Goal: Information Seeking & Learning: Learn about a topic

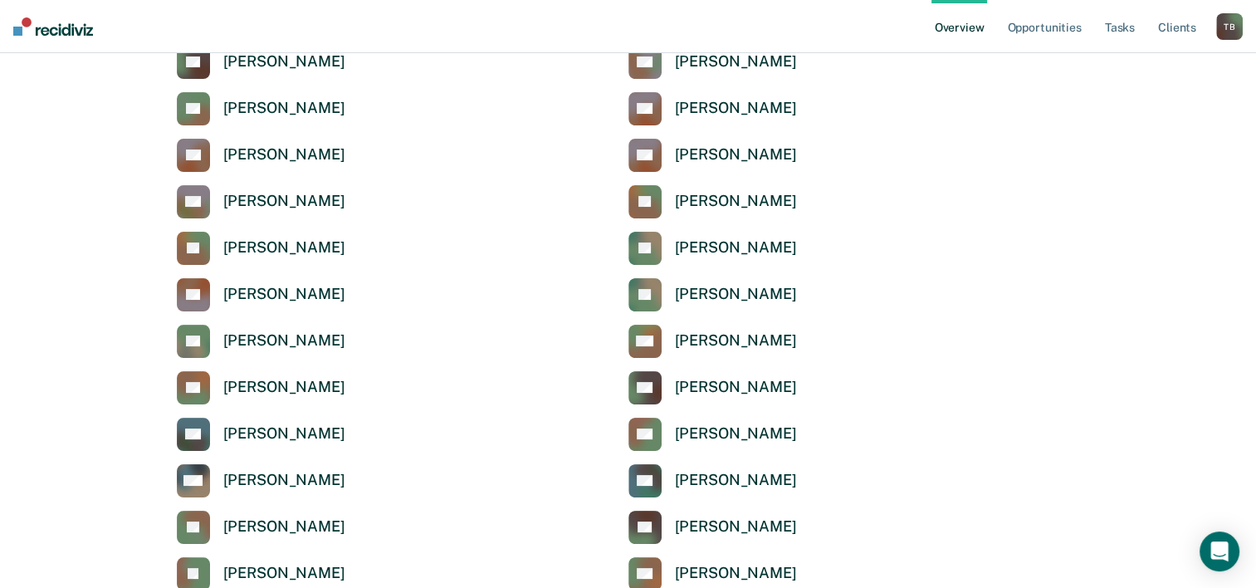
scroll to position [332, 0]
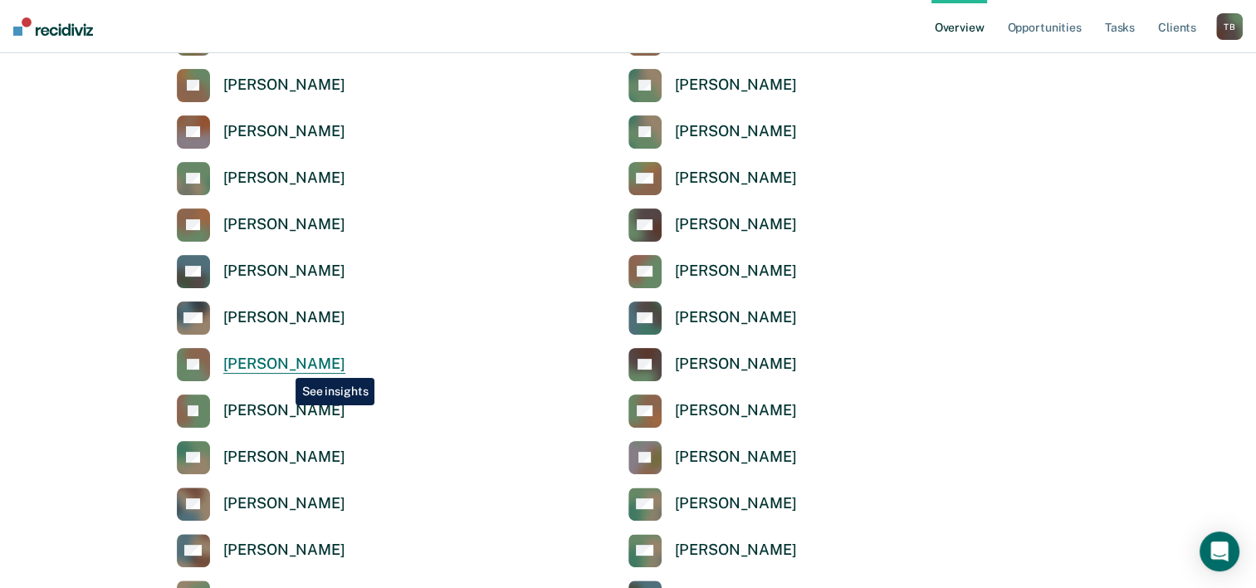
click at [283, 365] on div "[PERSON_NAME]" at bounding box center [284, 364] width 122 height 19
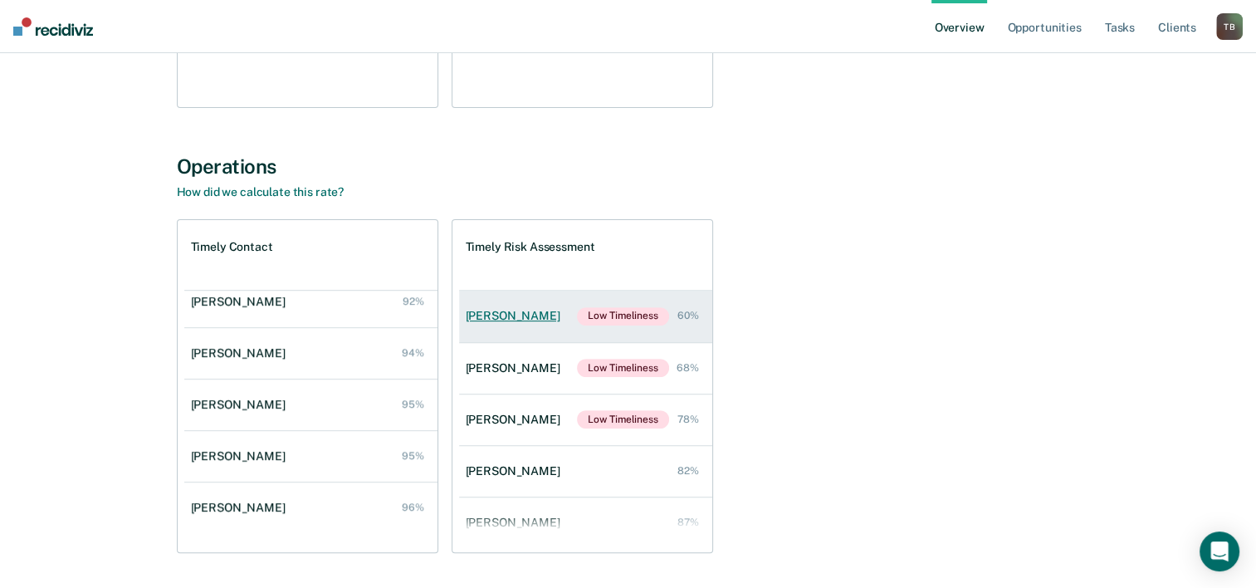
click at [504, 314] on div "[PERSON_NAME]" at bounding box center [516, 316] width 101 height 14
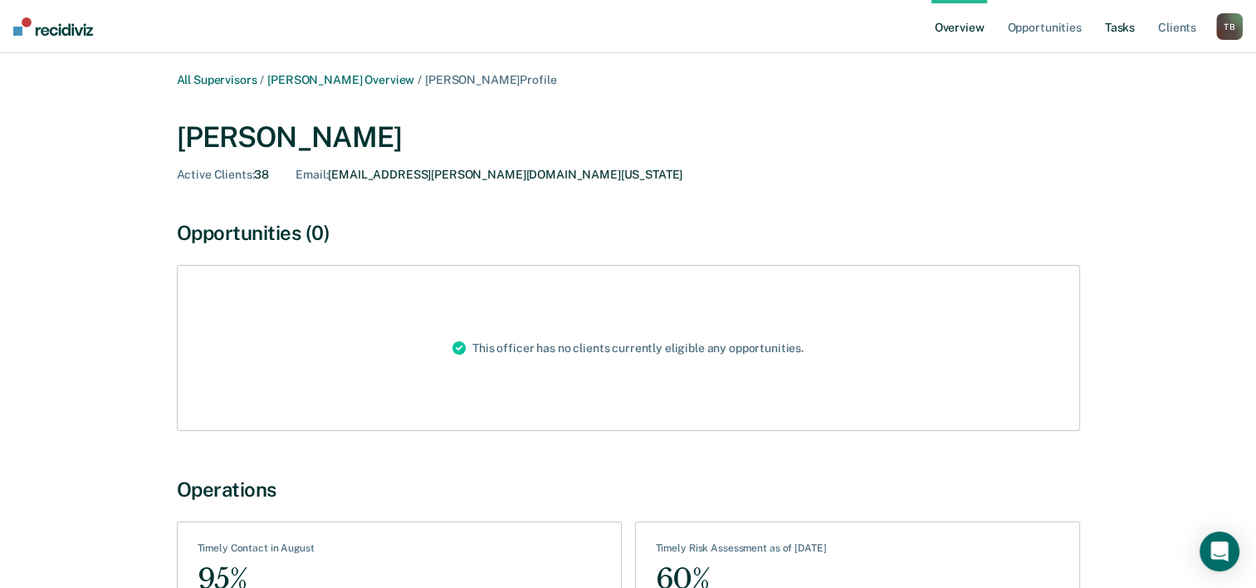
click at [1130, 28] on link "Tasks" at bounding box center [1120, 26] width 37 height 53
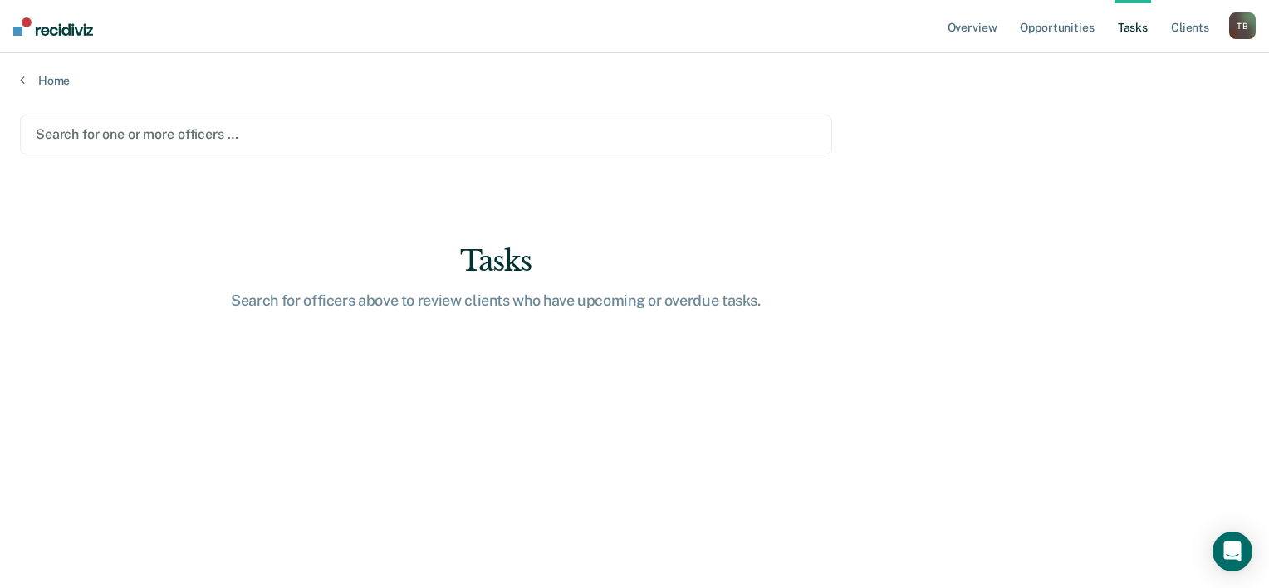
drag, startPoint x: 785, startPoint y: 133, endPoint x: 867, endPoint y: 133, distance: 82.2
click at [1068, 33] on link "Opportunities" at bounding box center [1056, 26] width 81 height 53
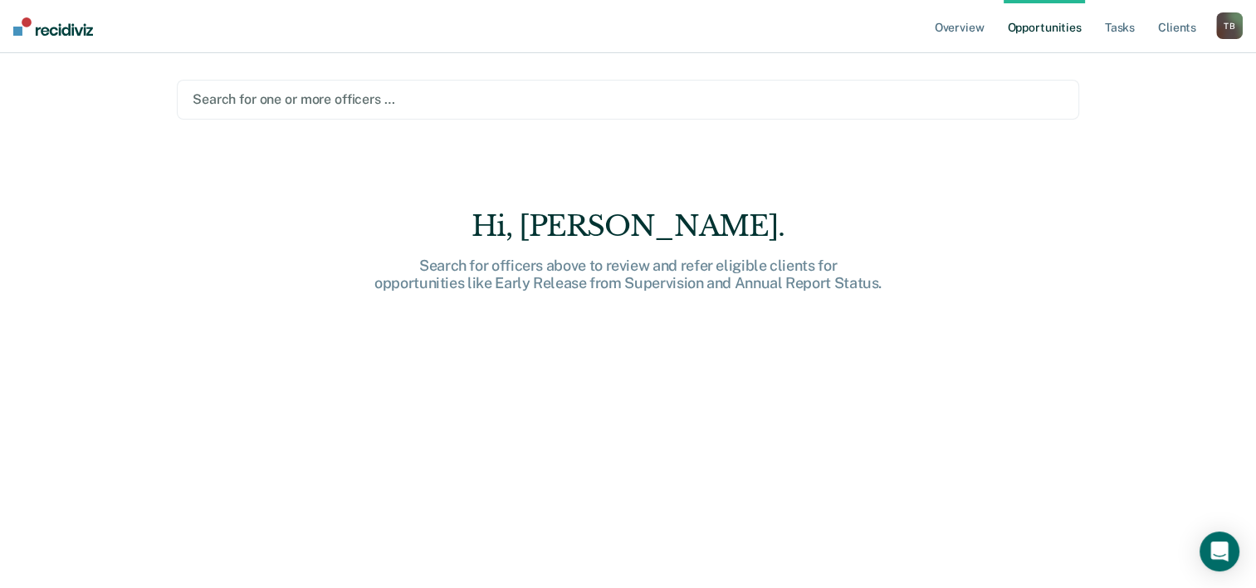
click at [312, 96] on div at bounding box center [628, 99] width 871 height 19
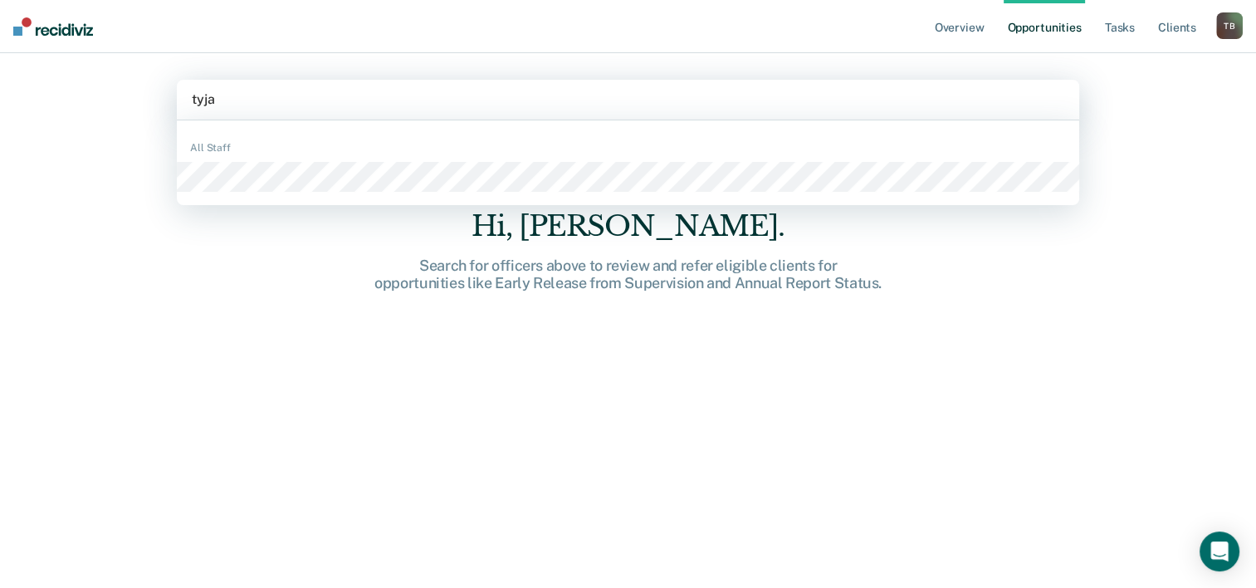
type input "tyjas"
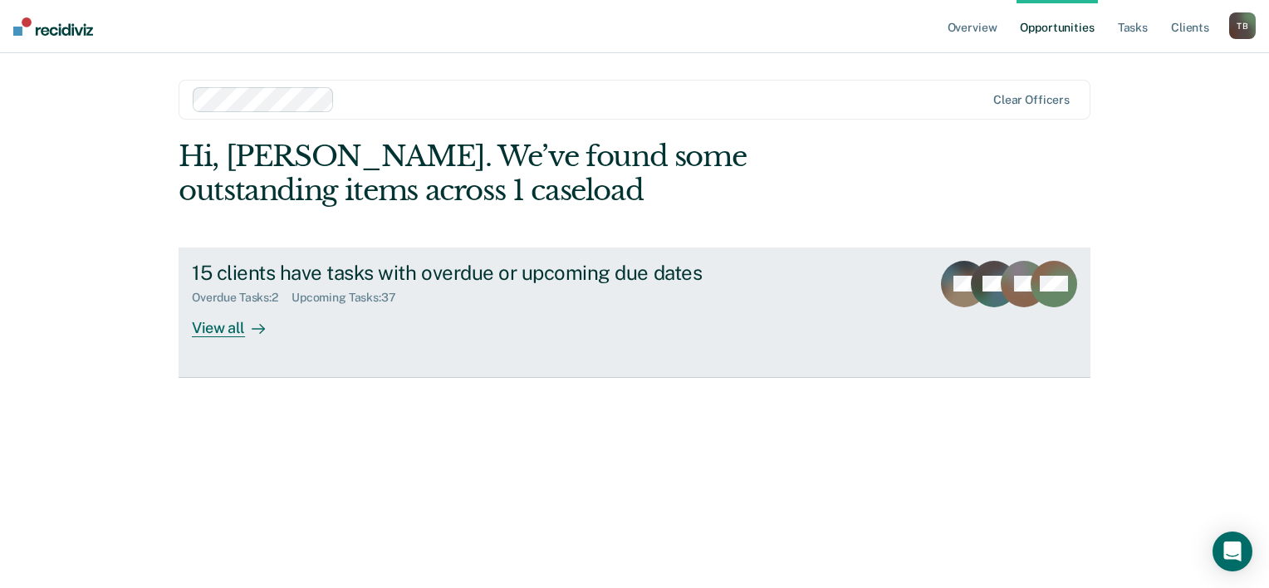
click at [217, 331] on div "View all" at bounding box center [238, 321] width 93 height 32
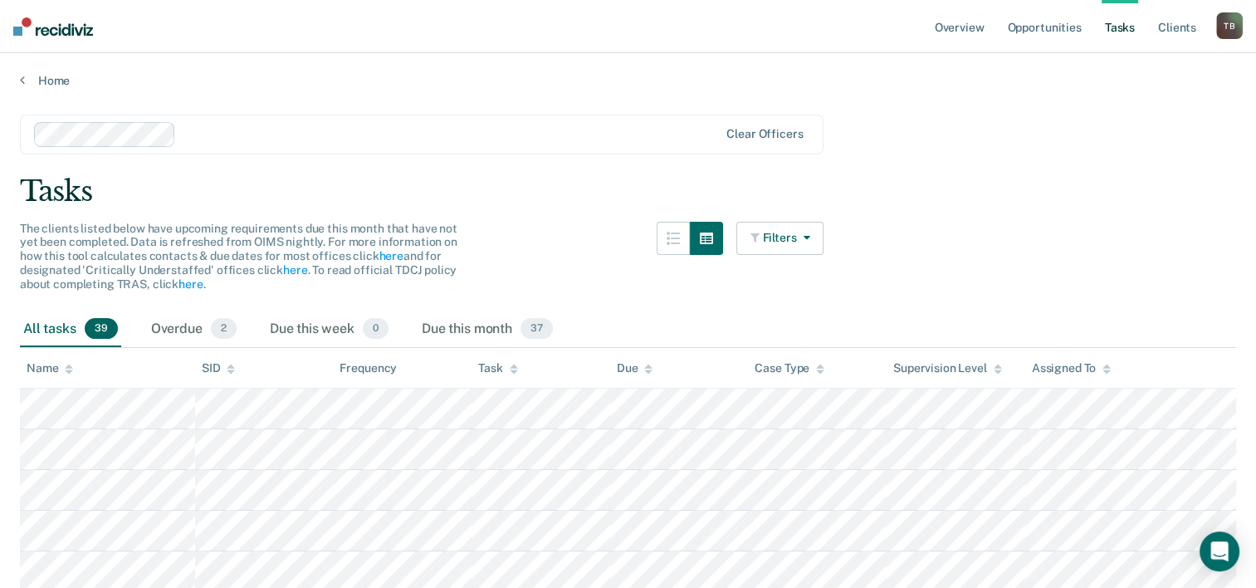
click at [777, 236] on button "Filters" at bounding box center [781, 238] width 88 height 33
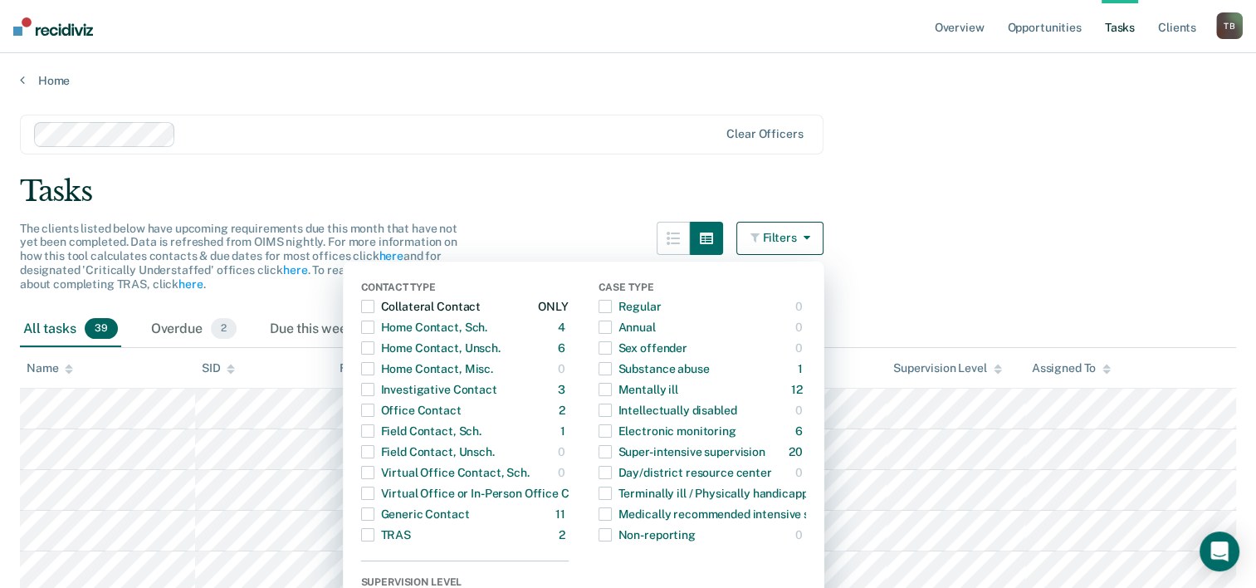
click at [372, 307] on span "button" at bounding box center [367, 306] width 13 height 13
click at [373, 329] on span "button" at bounding box center [367, 327] width 13 height 13
click at [375, 348] on span "button" at bounding box center [367, 347] width 13 height 13
click at [375, 368] on span "button" at bounding box center [367, 368] width 13 height 13
click at [373, 389] on span "button" at bounding box center [367, 389] width 13 height 13
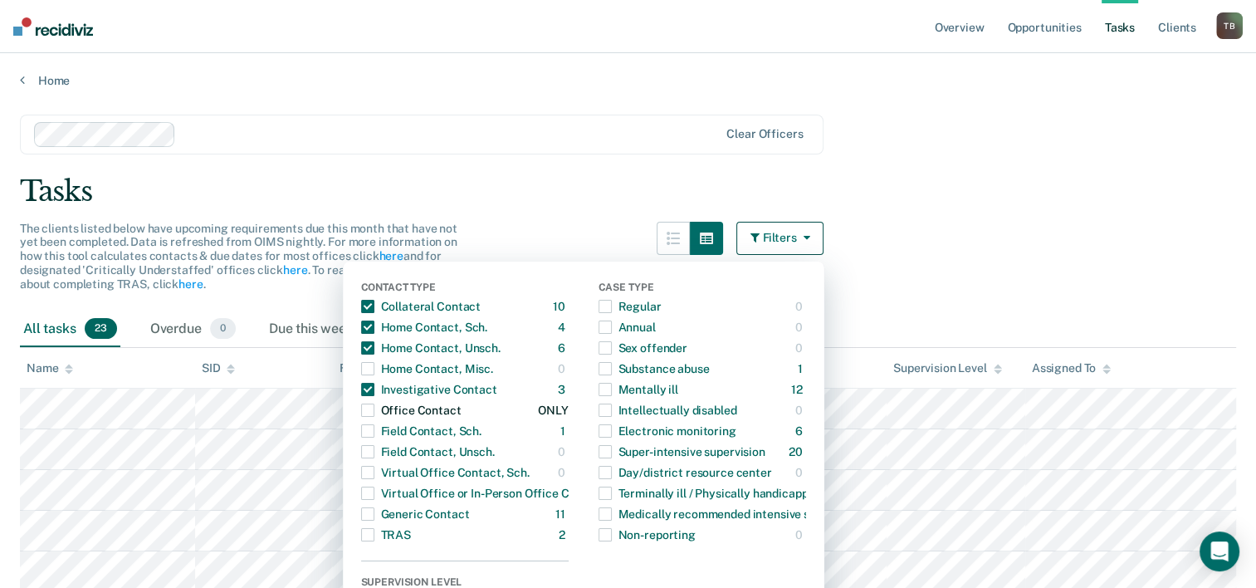
click at [375, 411] on span "button" at bounding box center [367, 410] width 13 height 13
click at [374, 437] on span "button" at bounding box center [367, 430] width 13 height 13
drag, startPoint x: 375, startPoint y: 452, endPoint x: 377, endPoint y: 468, distance: 16.8
click at [375, 453] on span "button" at bounding box center [367, 451] width 13 height 13
click at [375, 477] on span "button" at bounding box center [367, 472] width 13 height 13
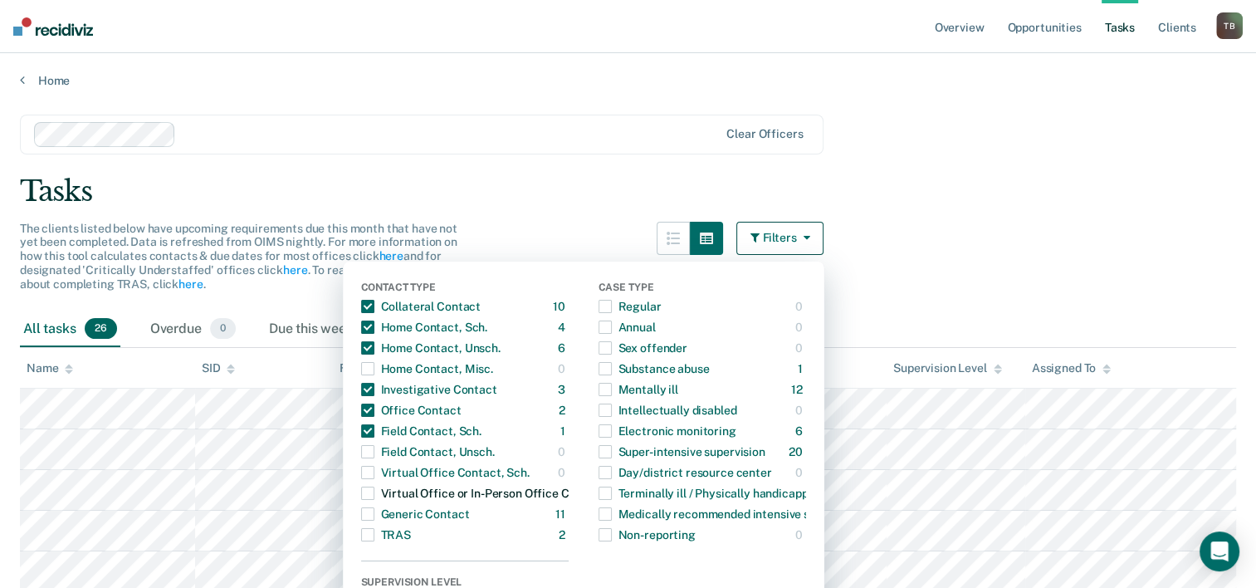
click at [375, 498] on span "button" at bounding box center [367, 493] width 13 height 13
click at [373, 518] on span "button" at bounding box center [367, 513] width 13 height 13
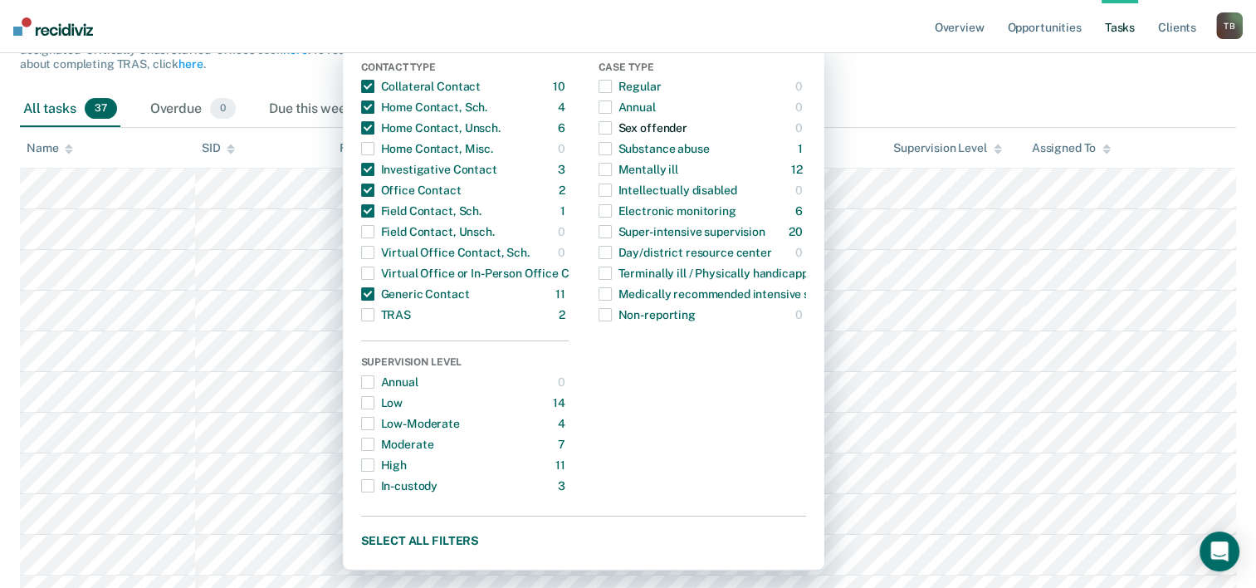
scroll to position [249, 0]
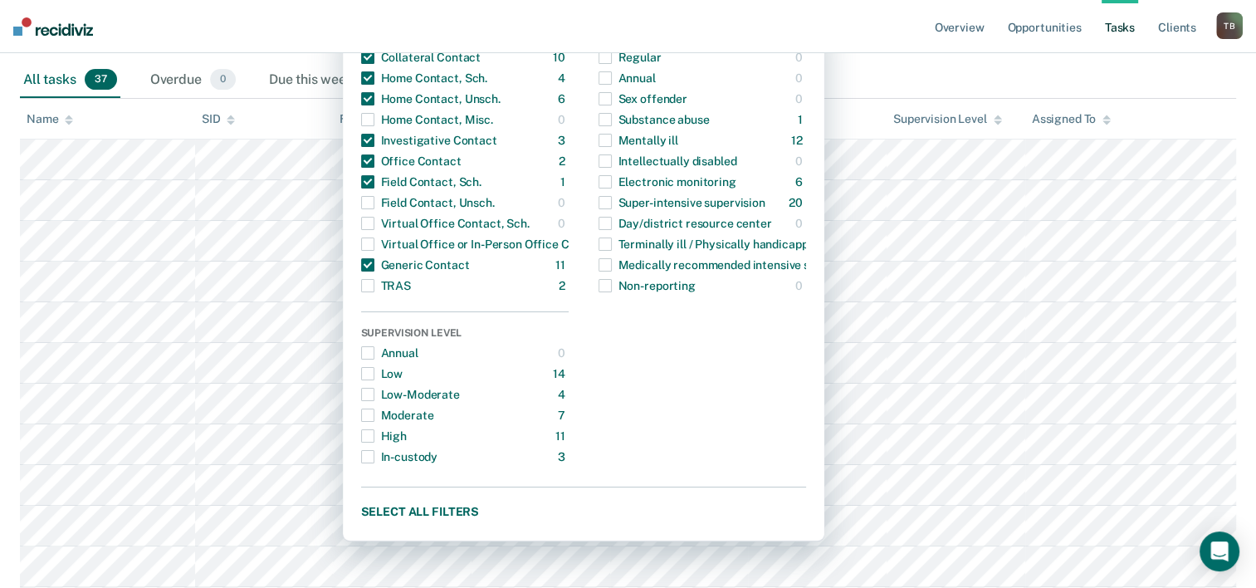
click at [983, 79] on div "All tasks 37 Overdue 0 Due this week 0 Due this month 37" at bounding box center [628, 80] width 1217 height 37
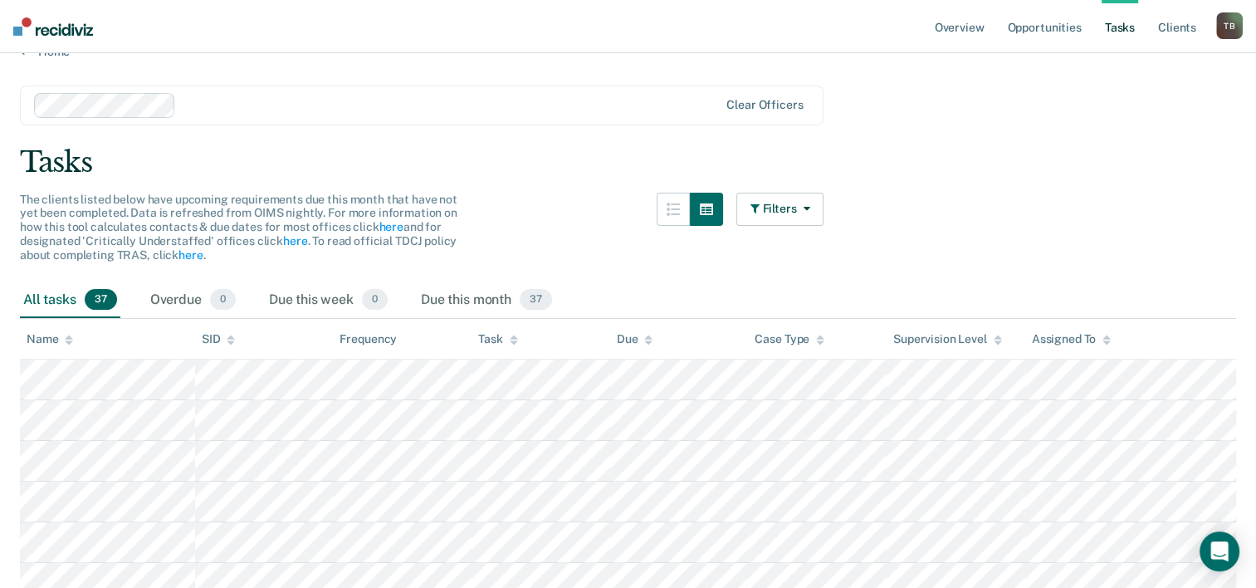
scroll to position [0, 0]
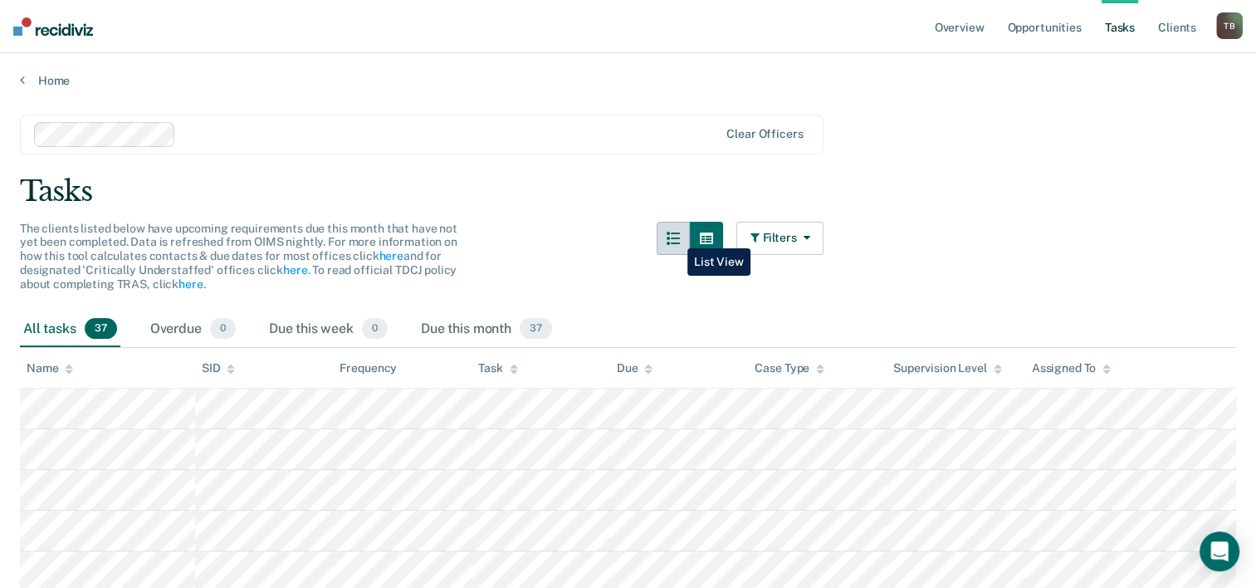
click at [675, 236] on icon "button" at bounding box center [673, 238] width 13 height 13
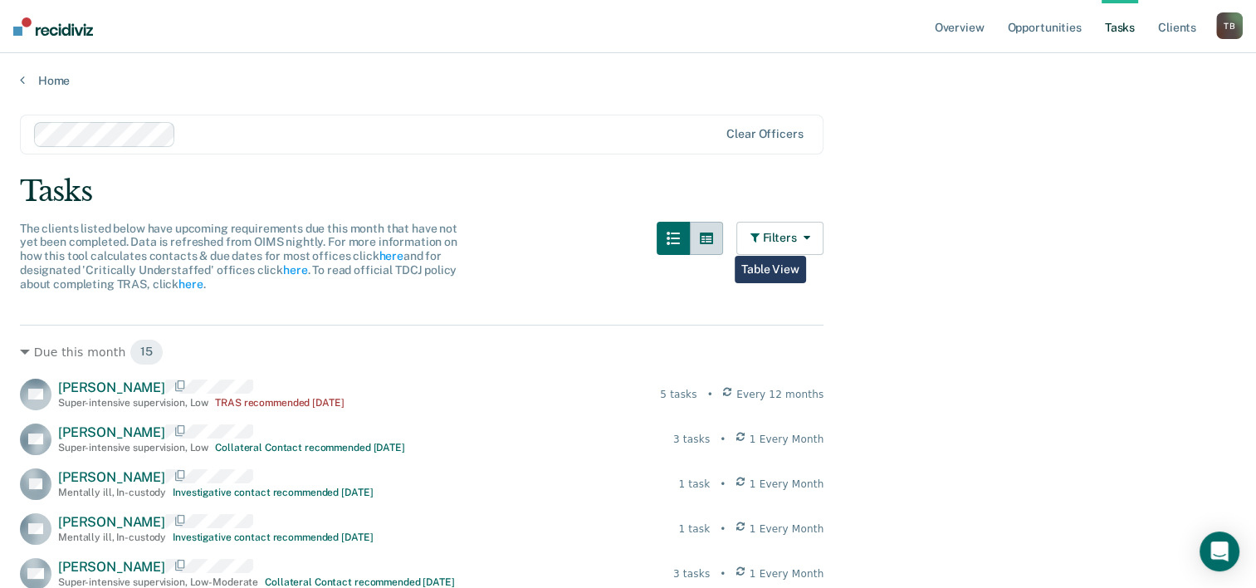
click at [713, 239] on icon "button" at bounding box center [706, 238] width 13 height 13
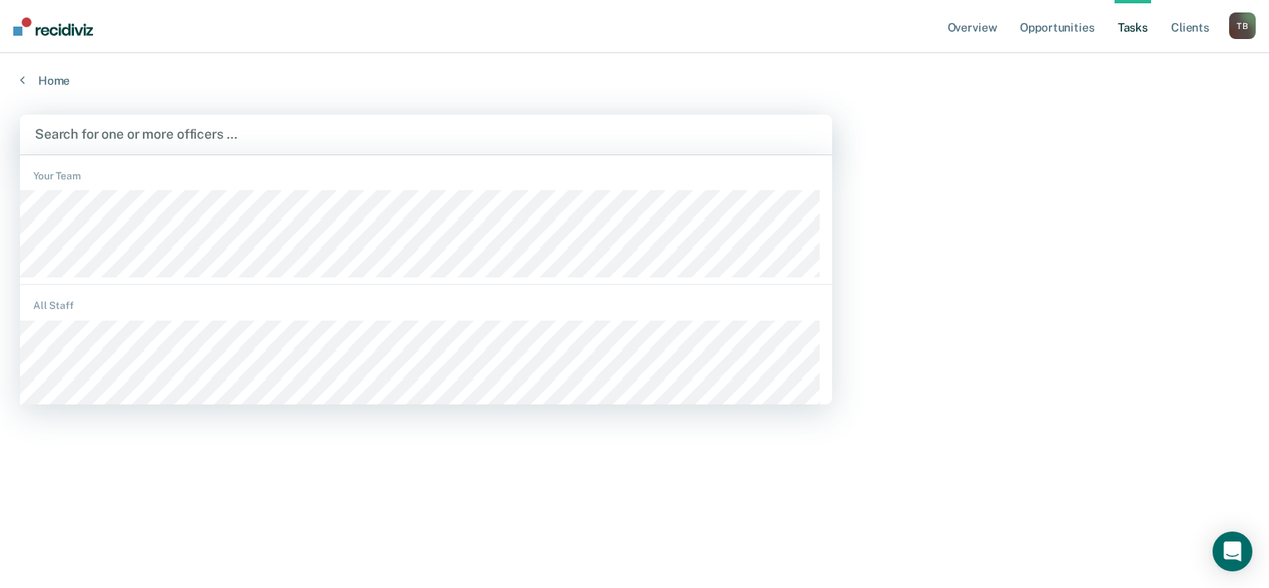
click at [218, 137] on div at bounding box center [426, 134] width 782 height 19
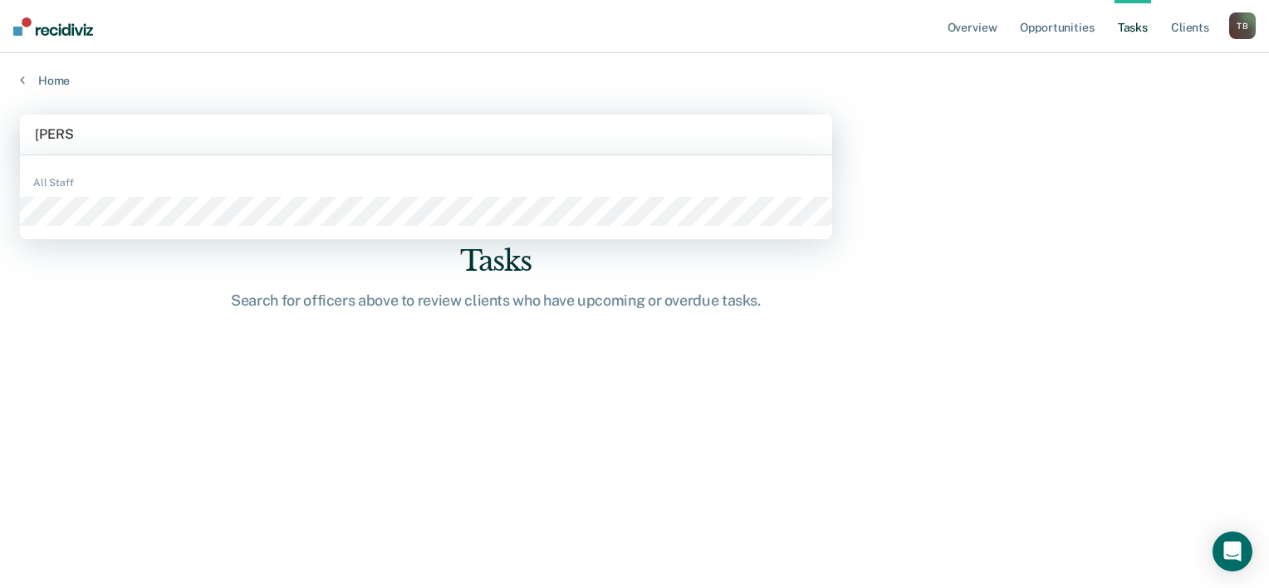
type input "[PERSON_NAME]"
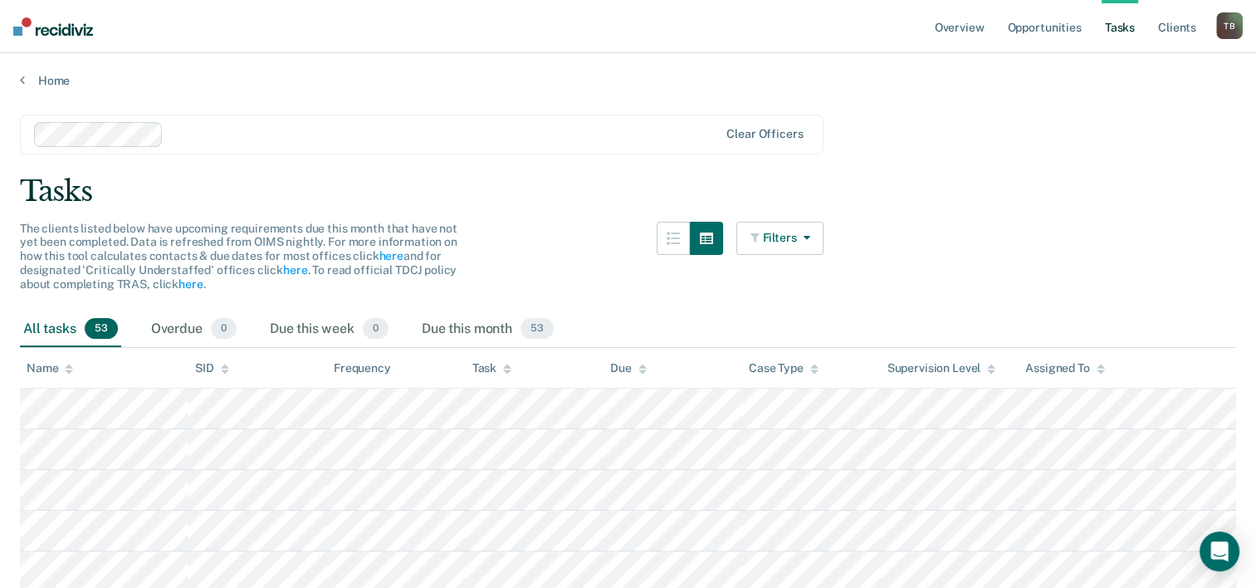
click at [771, 241] on button "Filters" at bounding box center [781, 238] width 88 height 33
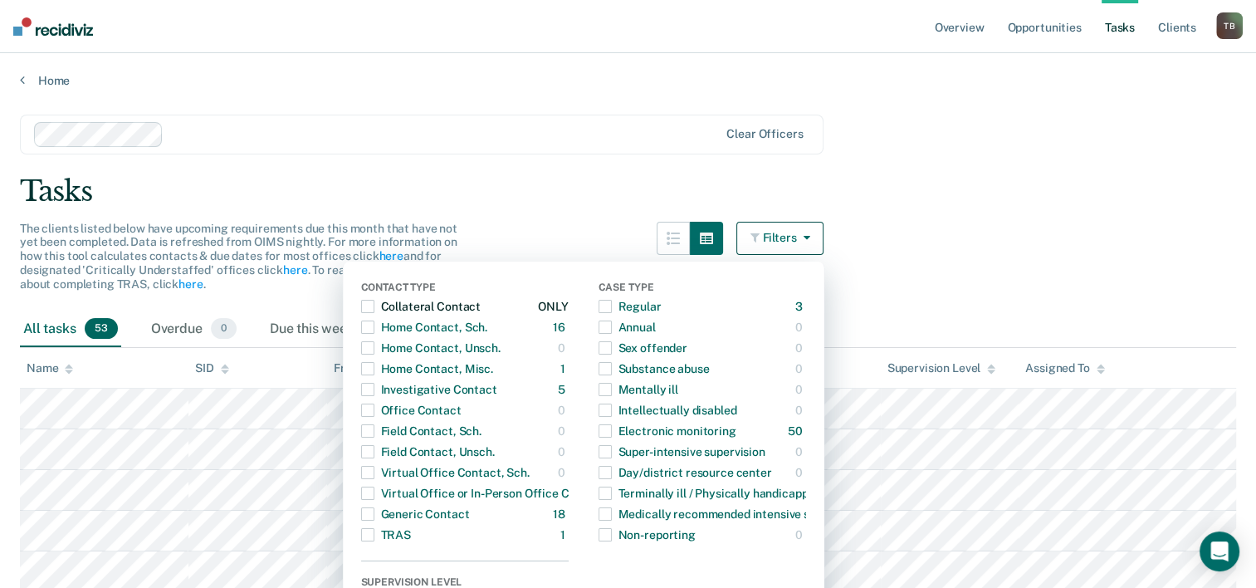
click at [375, 306] on span "button" at bounding box center [367, 306] width 13 height 13
click at [375, 331] on span "button" at bounding box center [367, 327] width 13 height 13
click at [372, 368] on span "button" at bounding box center [367, 368] width 13 height 13
click at [369, 386] on label "button" at bounding box center [367, 389] width 13 height 13
click at [373, 512] on span "button" at bounding box center [367, 513] width 13 height 13
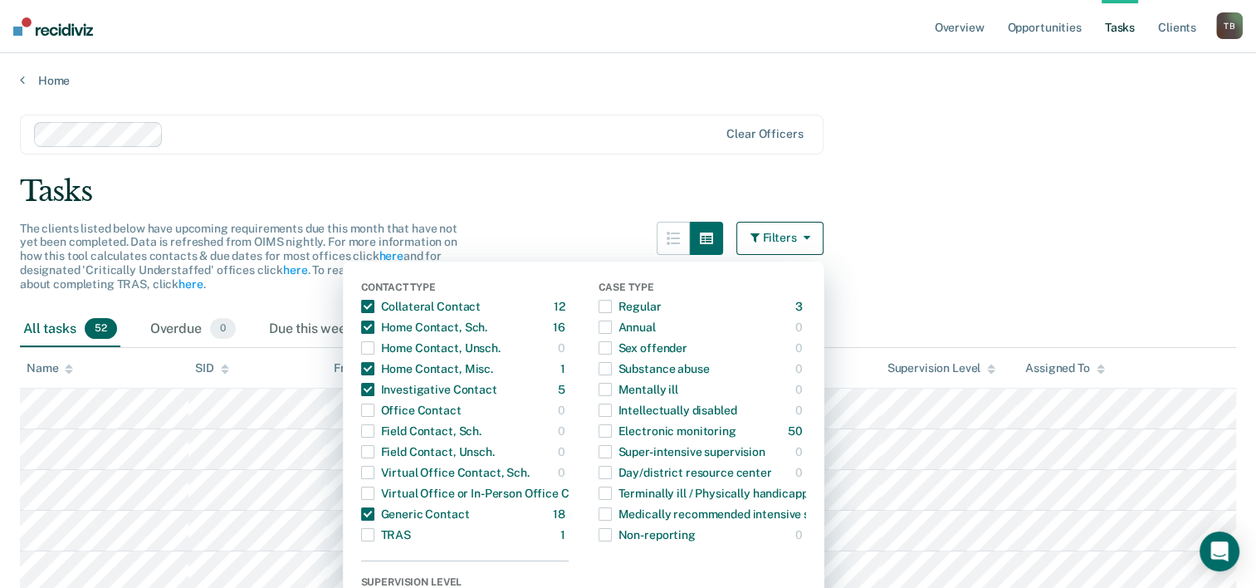
drag, startPoint x: 877, startPoint y: 179, endPoint x: 904, endPoint y: 166, distance: 29.7
click at [876, 179] on div "Tasks" at bounding box center [628, 191] width 1217 height 34
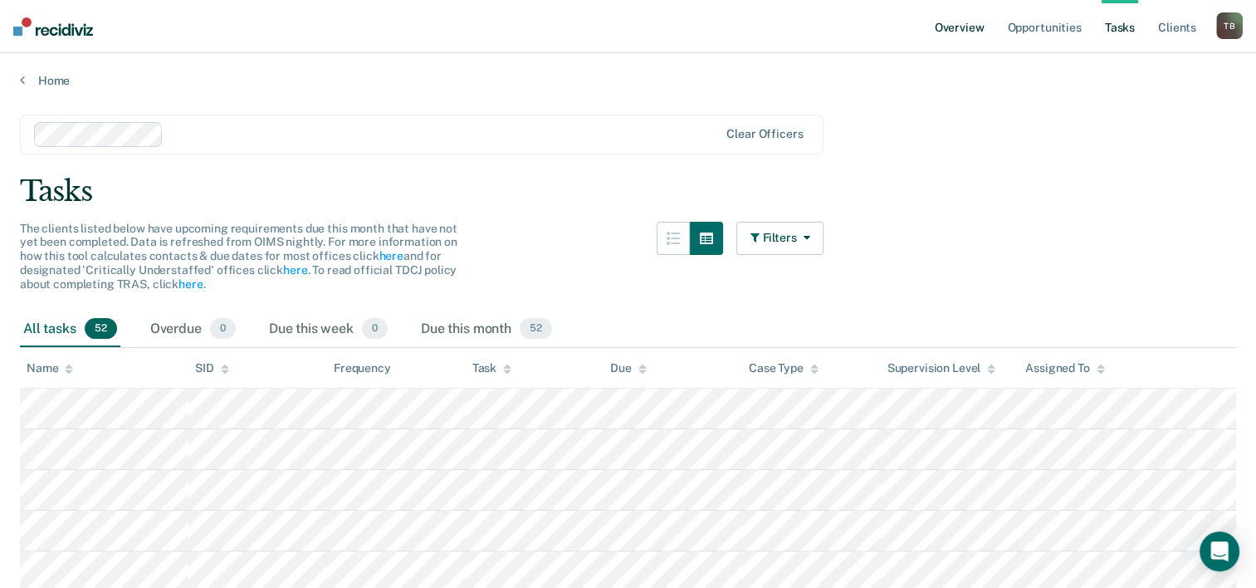
click at [957, 20] on link "Overview" at bounding box center [960, 26] width 56 height 53
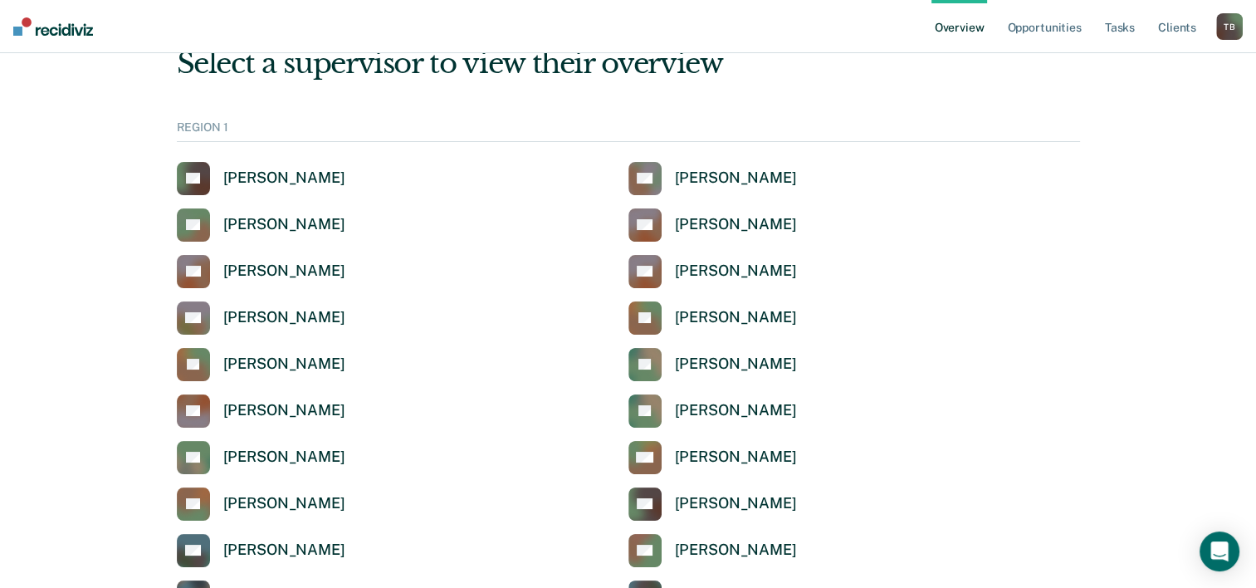
scroll to position [83, 0]
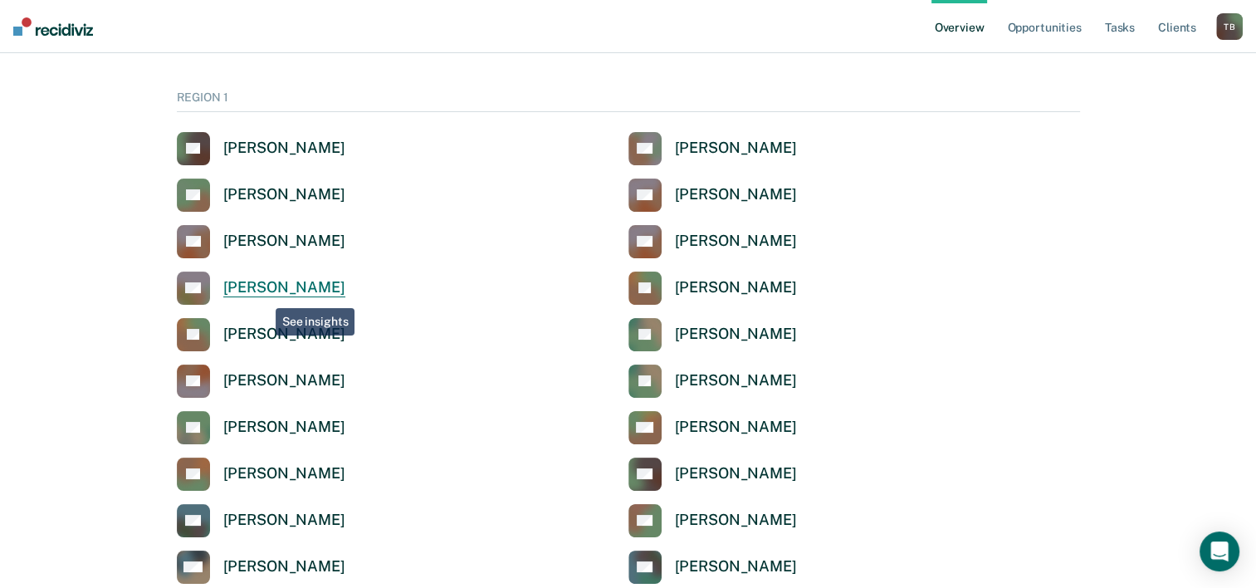
click at [263, 296] on div "[PERSON_NAME]" at bounding box center [284, 287] width 122 height 19
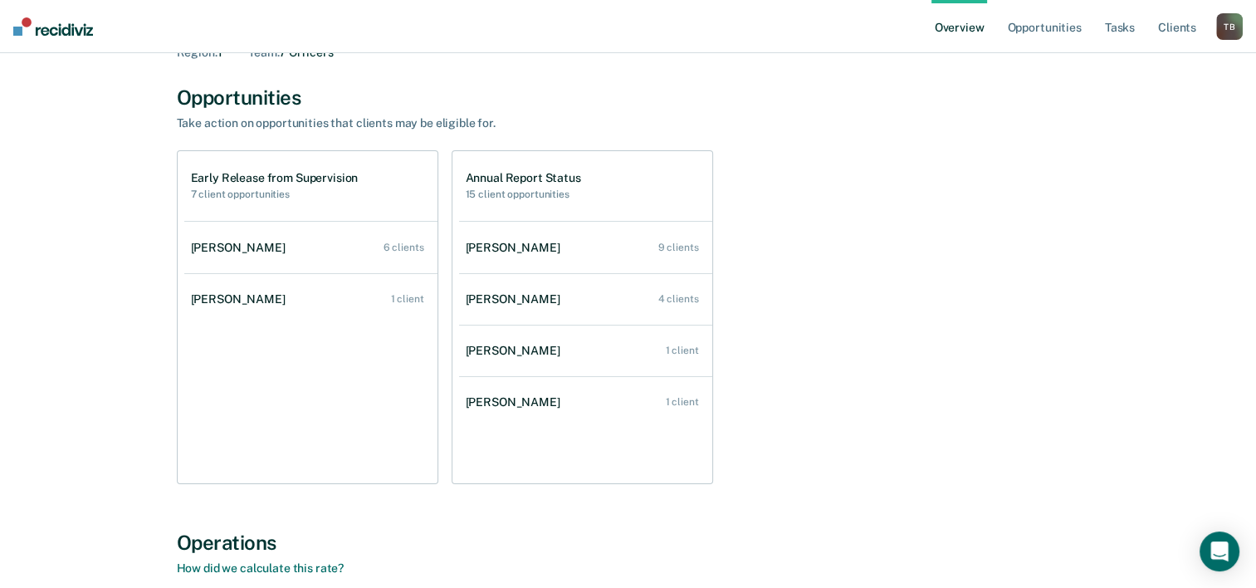
scroll to position [83, 0]
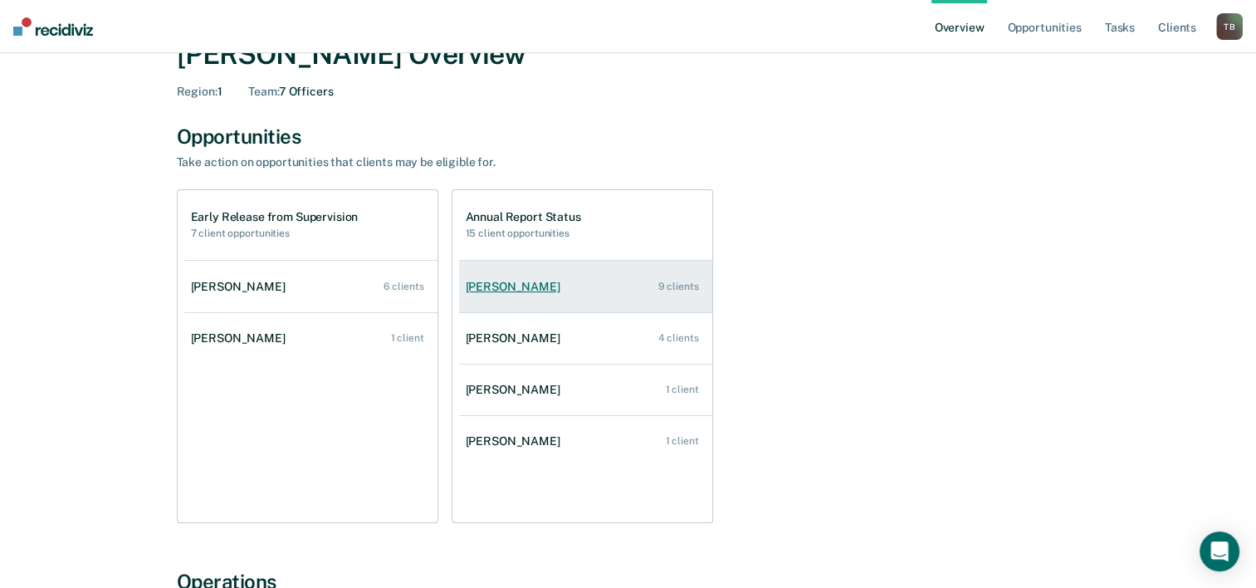
click at [517, 286] on div "[PERSON_NAME]" at bounding box center [516, 287] width 101 height 14
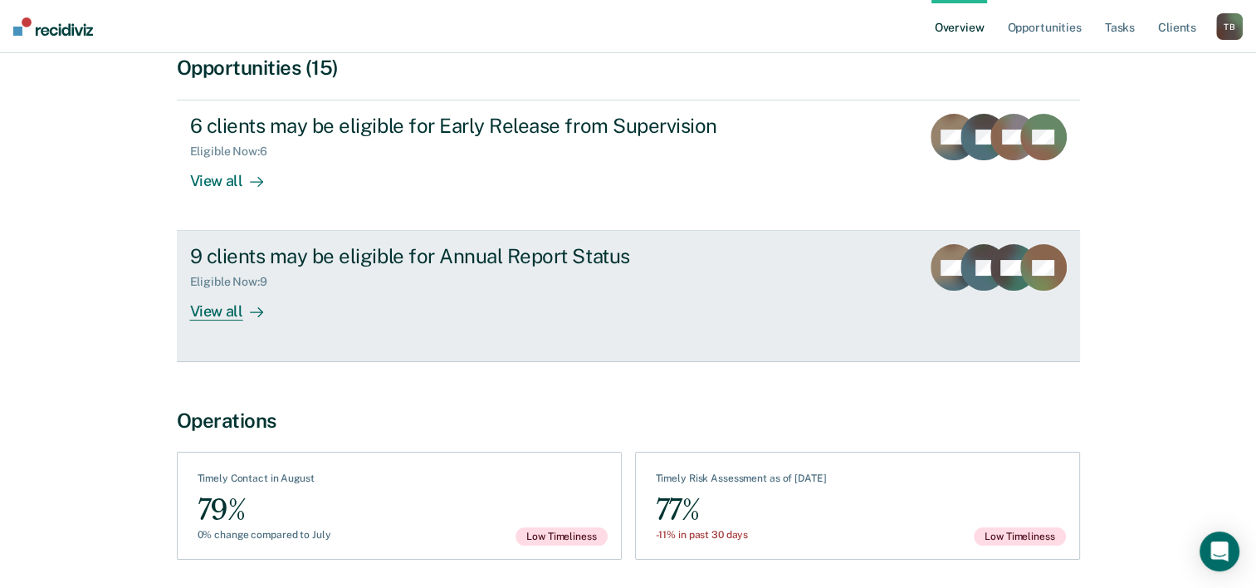
scroll to position [166, 0]
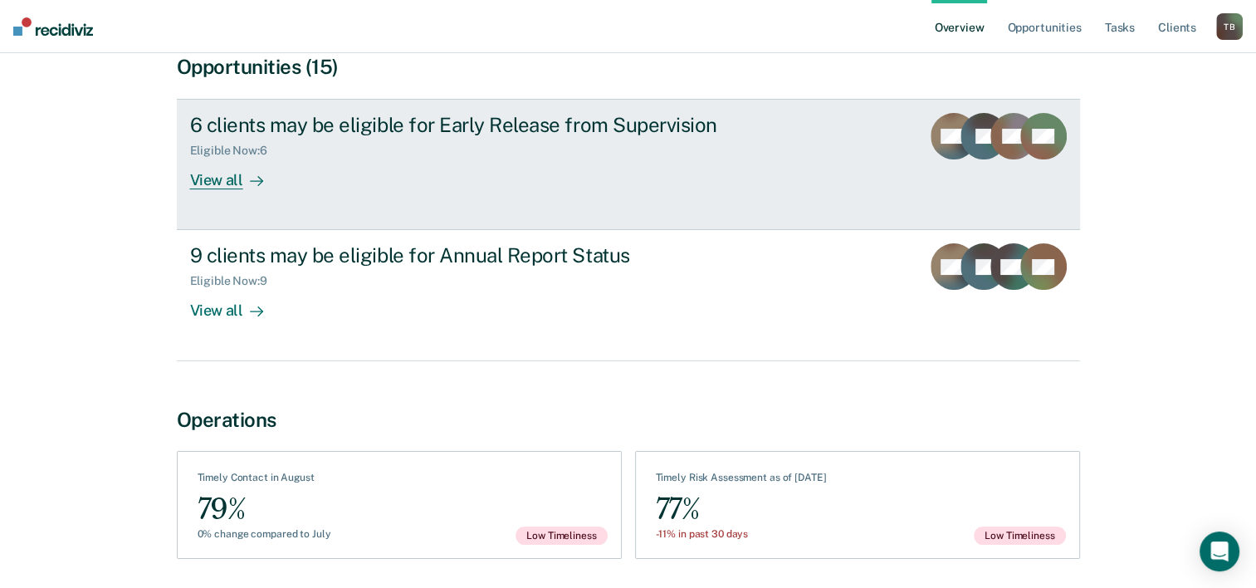
click at [216, 185] on div "View all" at bounding box center [236, 174] width 93 height 32
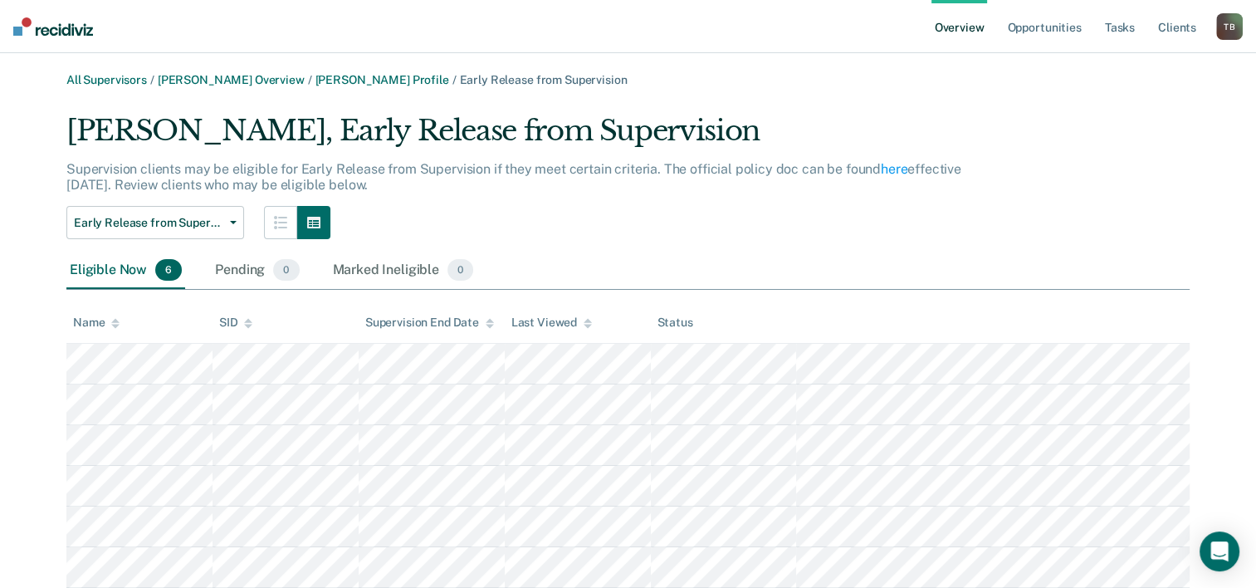
scroll to position [52, 0]
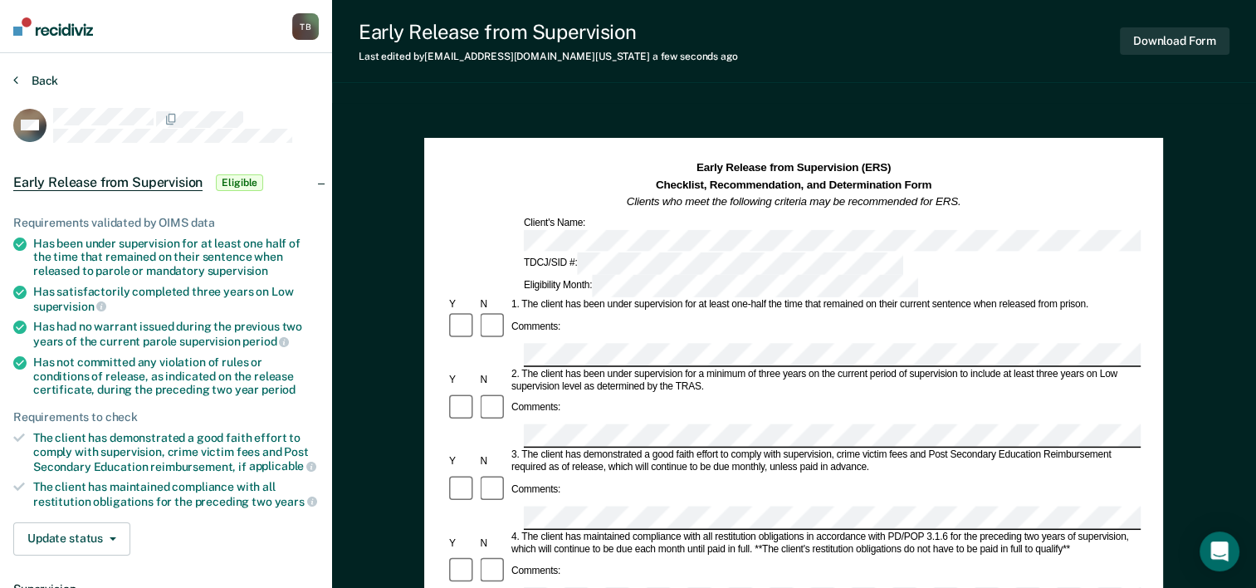
click at [39, 81] on button "Back" at bounding box center [35, 80] width 45 height 15
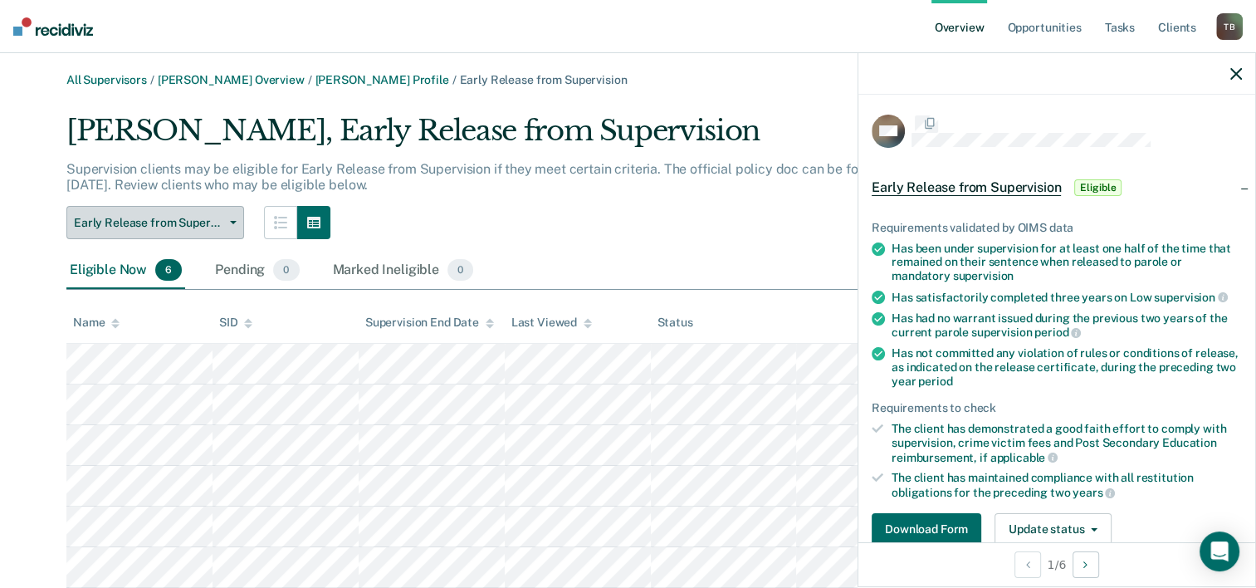
scroll to position [52, 0]
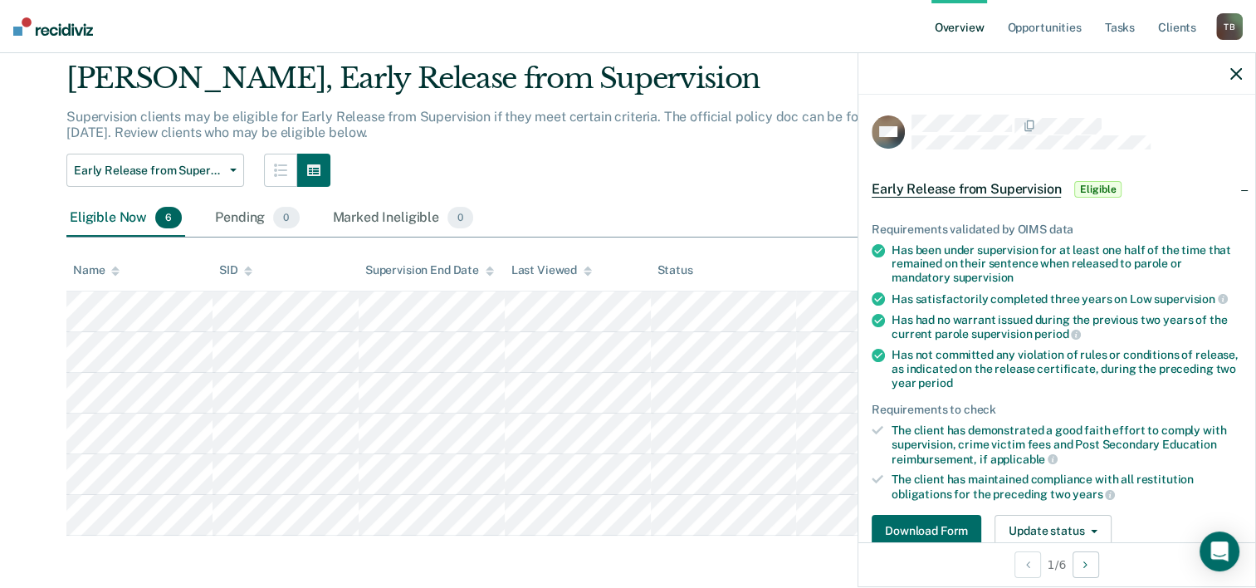
click at [1239, 72] on icon "button" at bounding box center [1237, 74] width 12 height 12
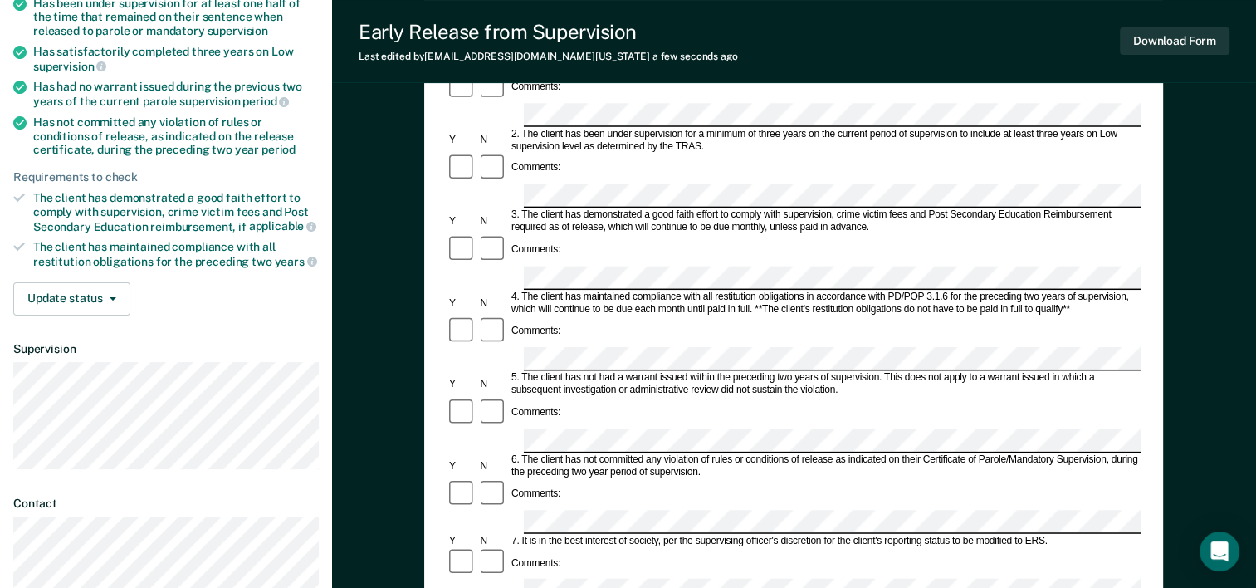
scroll to position [249, 0]
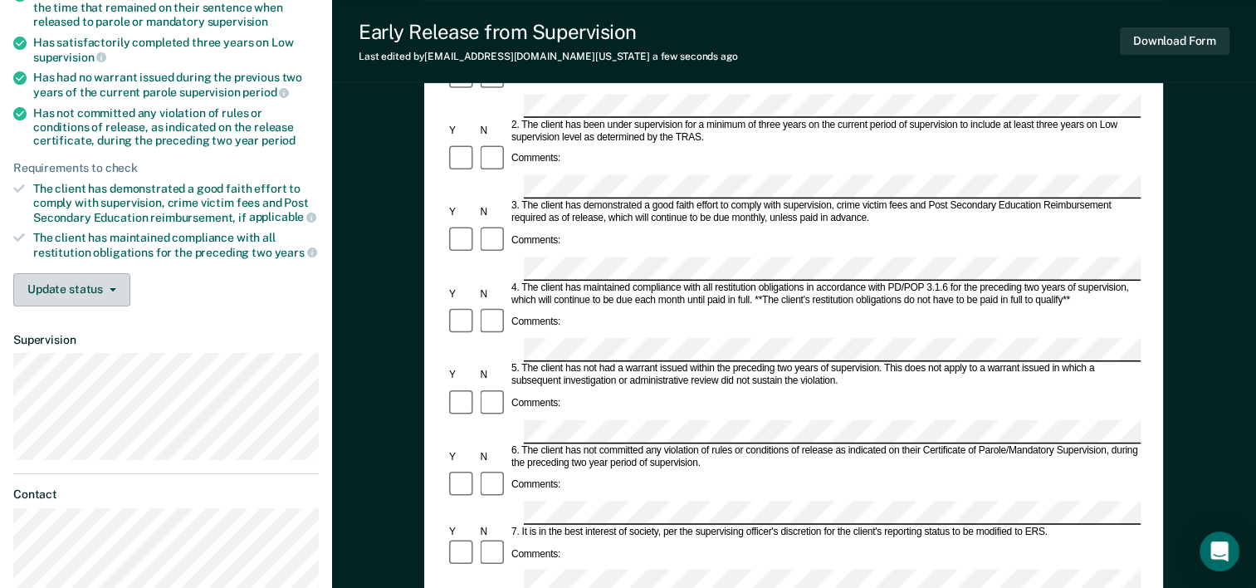
click at [93, 287] on button "Update status" at bounding box center [71, 289] width 117 height 33
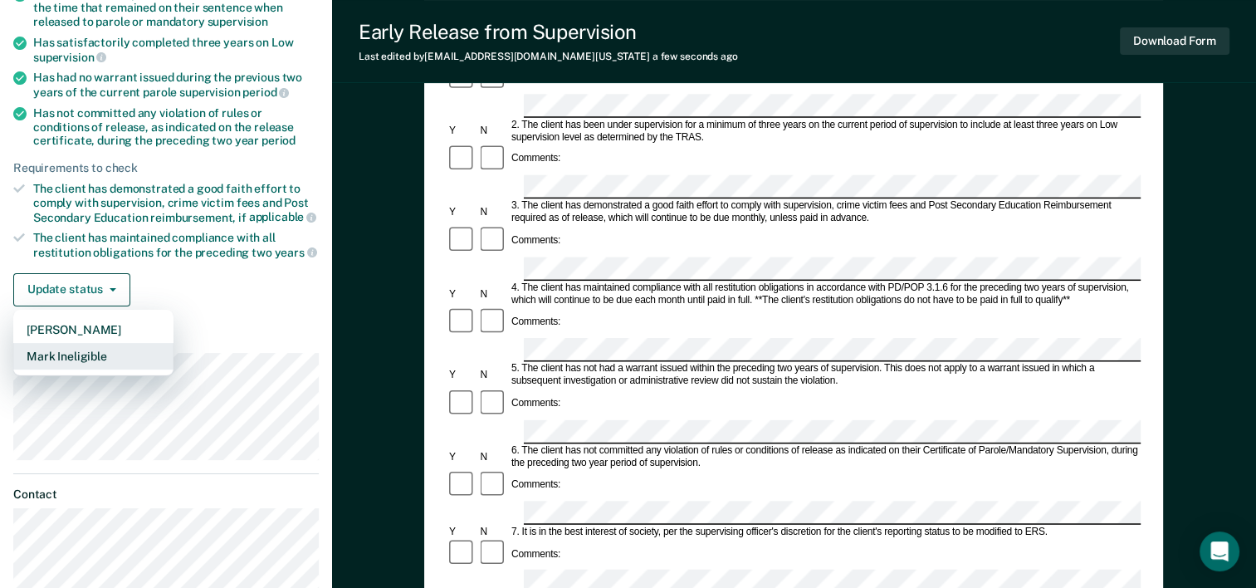
click at [76, 347] on button "Mark Ineligible" at bounding box center [93, 356] width 160 height 27
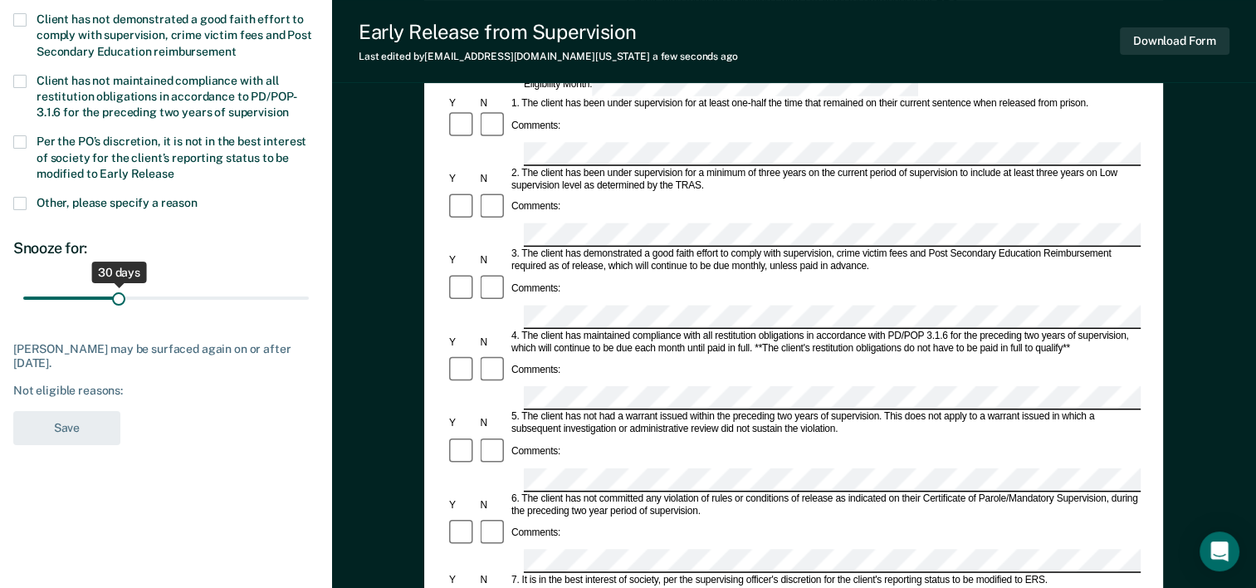
scroll to position [0, 0]
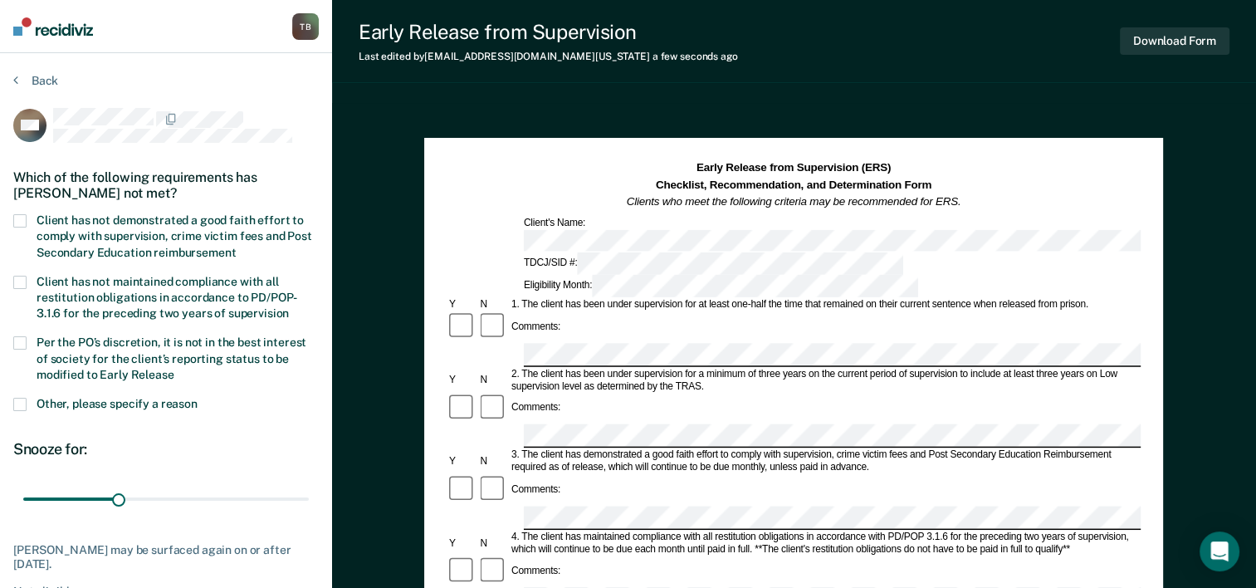
click at [13, 405] on span at bounding box center [19, 404] width 13 height 13
click at [198, 398] on input "Other, please specify a reason" at bounding box center [198, 398] width 0 height 0
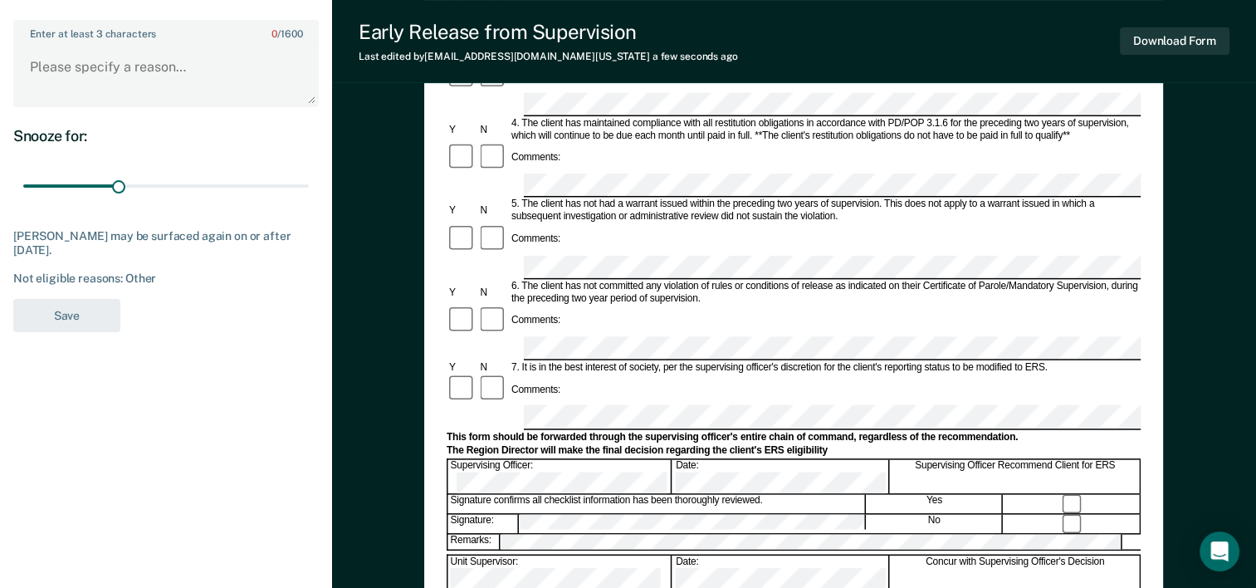
scroll to position [415, 0]
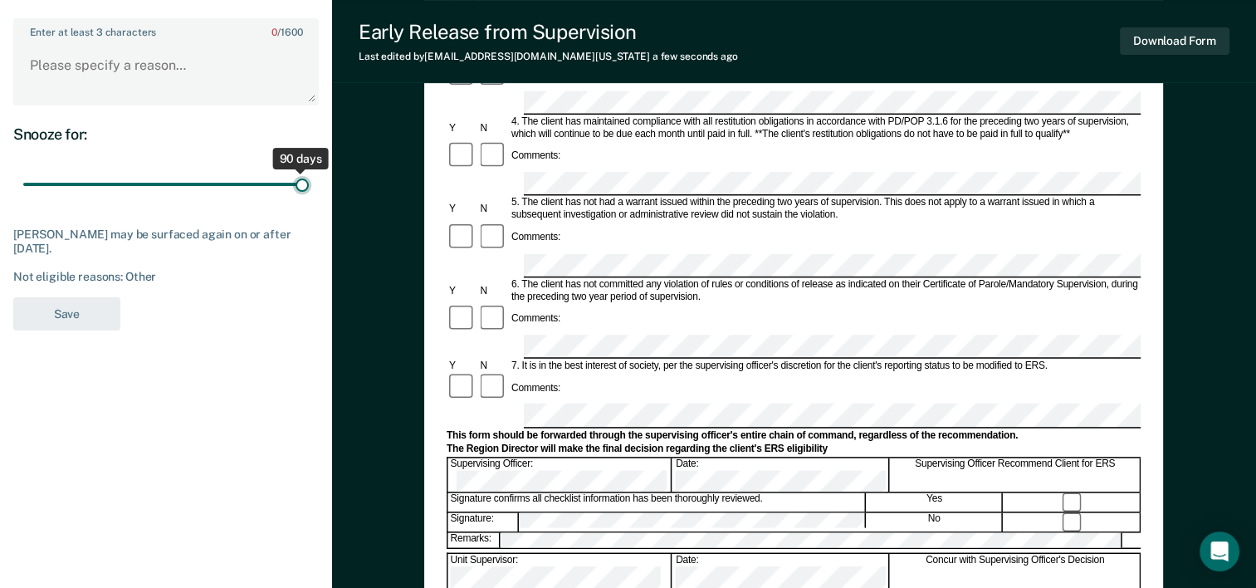
drag, startPoint x: 115, startPoint y: 181, endPoint x: 349, endPoint y: 180, distance: 234.2
type input "90"
click at [309, 180] on input "range" at bounding box center [166, 183] width 286 height 29
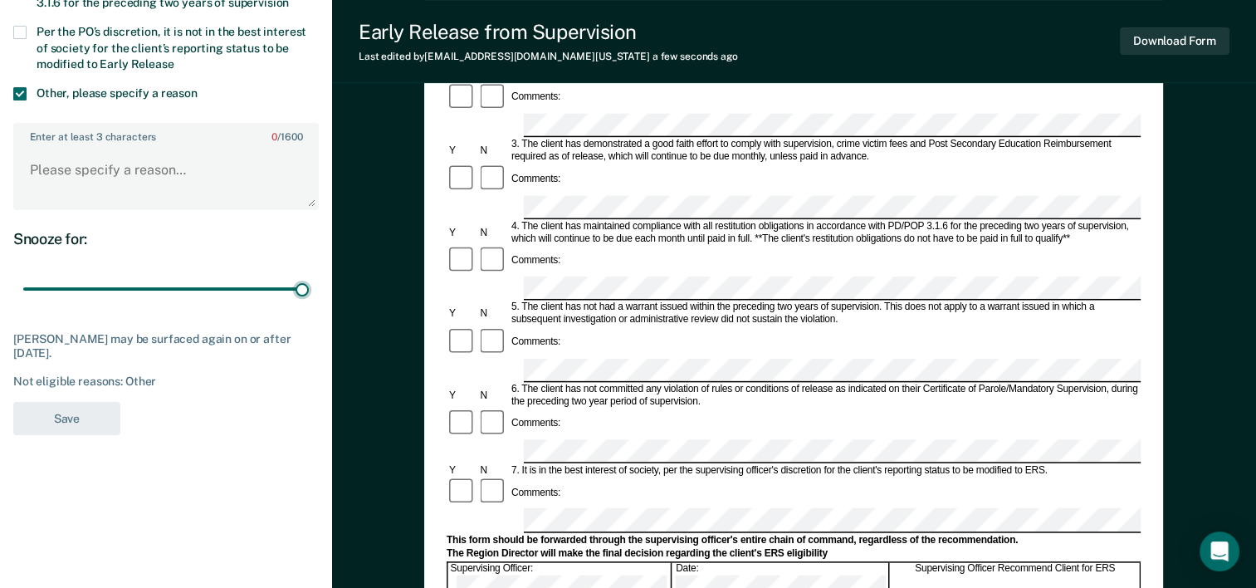
scroll to position [0, 0]
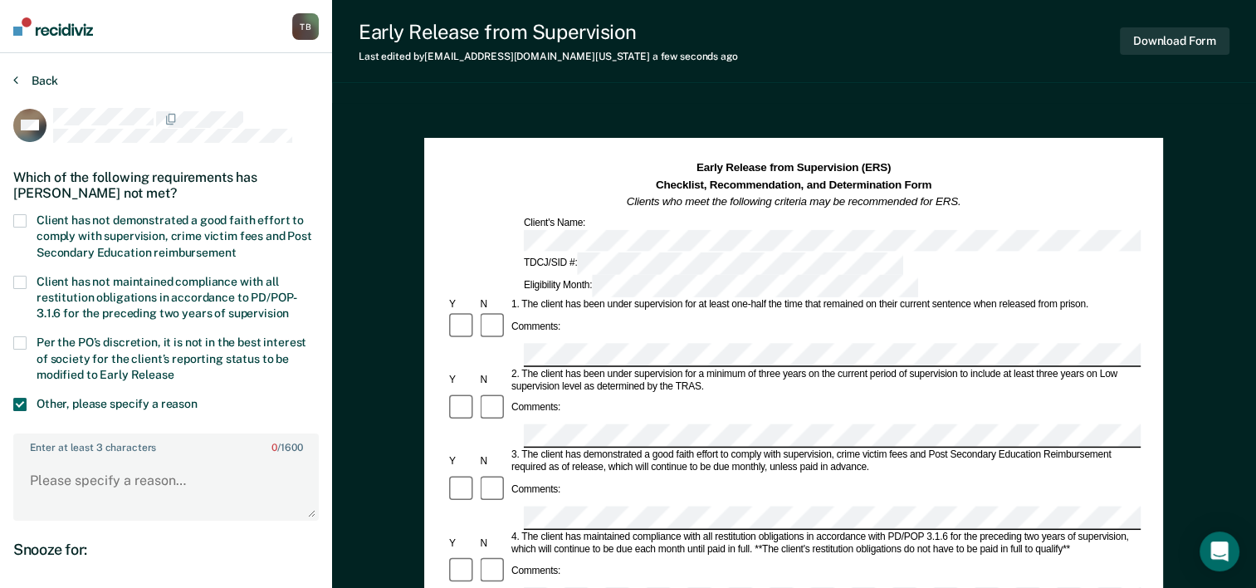
click at [31, 81] on button "Back" at bounding box center [35, 80] width 45 height 15
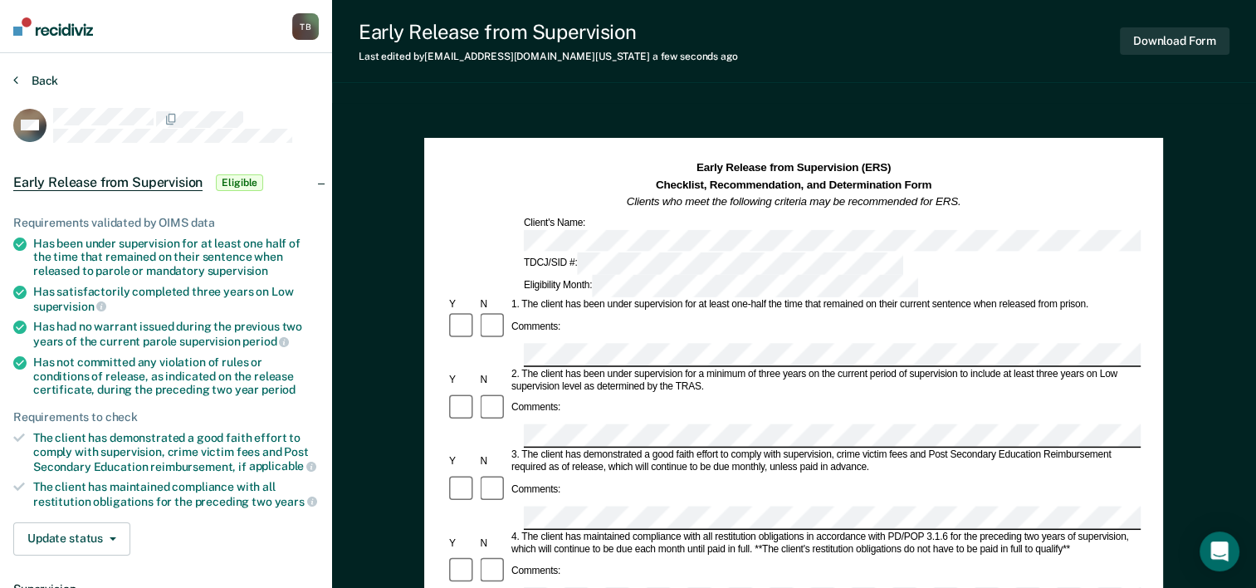
click at [47, 81] on button "Back" at bounding box center [35, 80] width 45 height 15
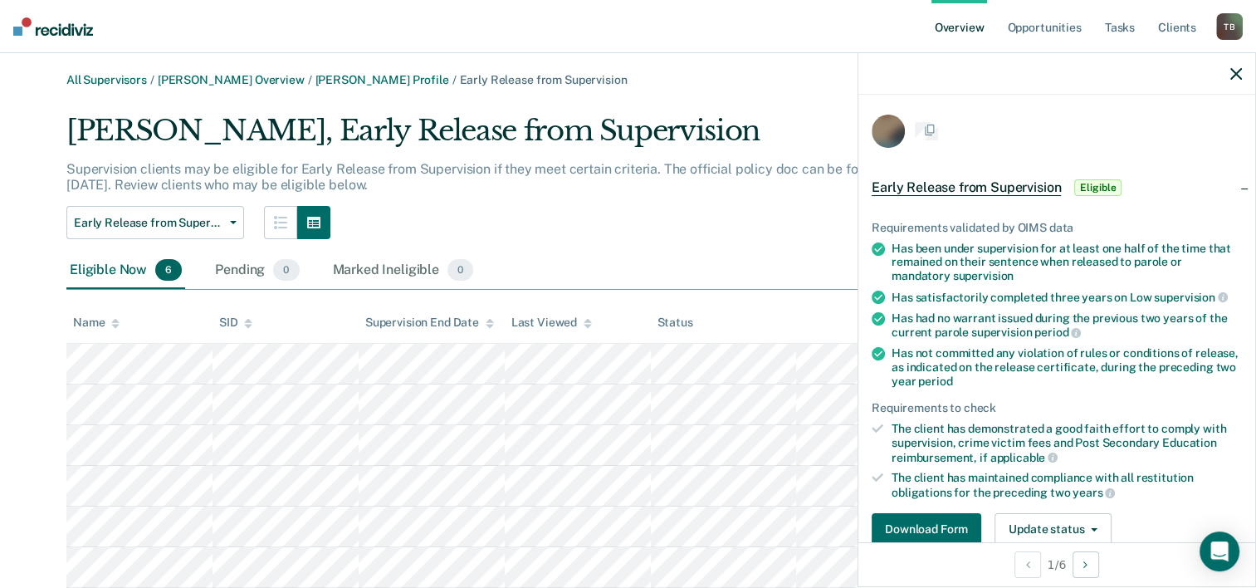
scroll to position [52, 0]
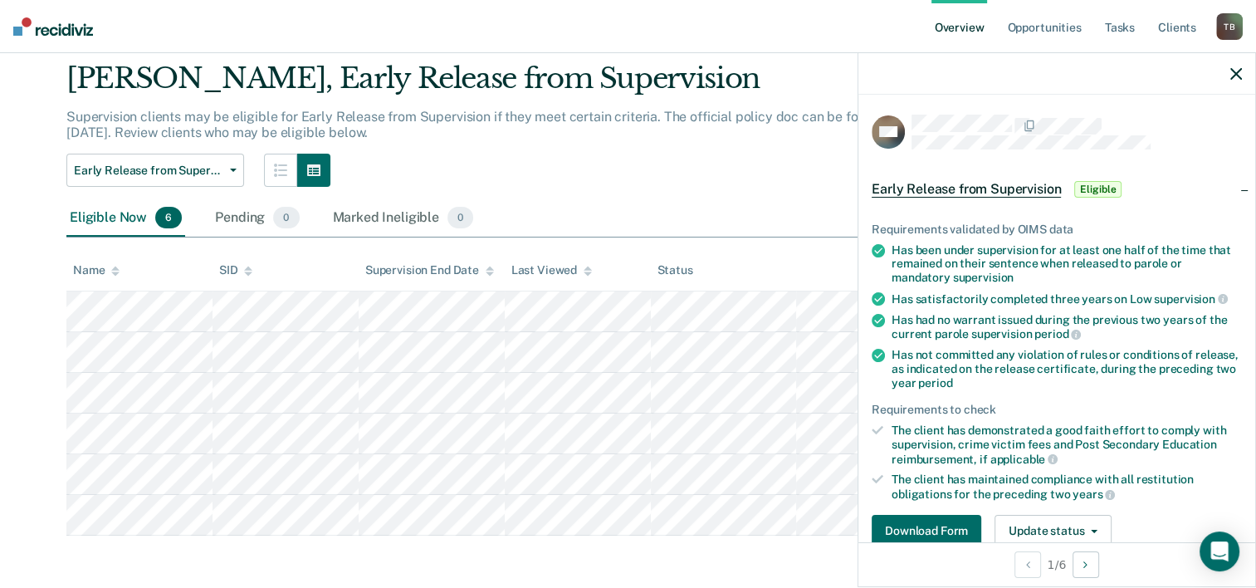
click at [1235, 74] on icon "button" at bounding box center [1237, 74] width 12 height 12
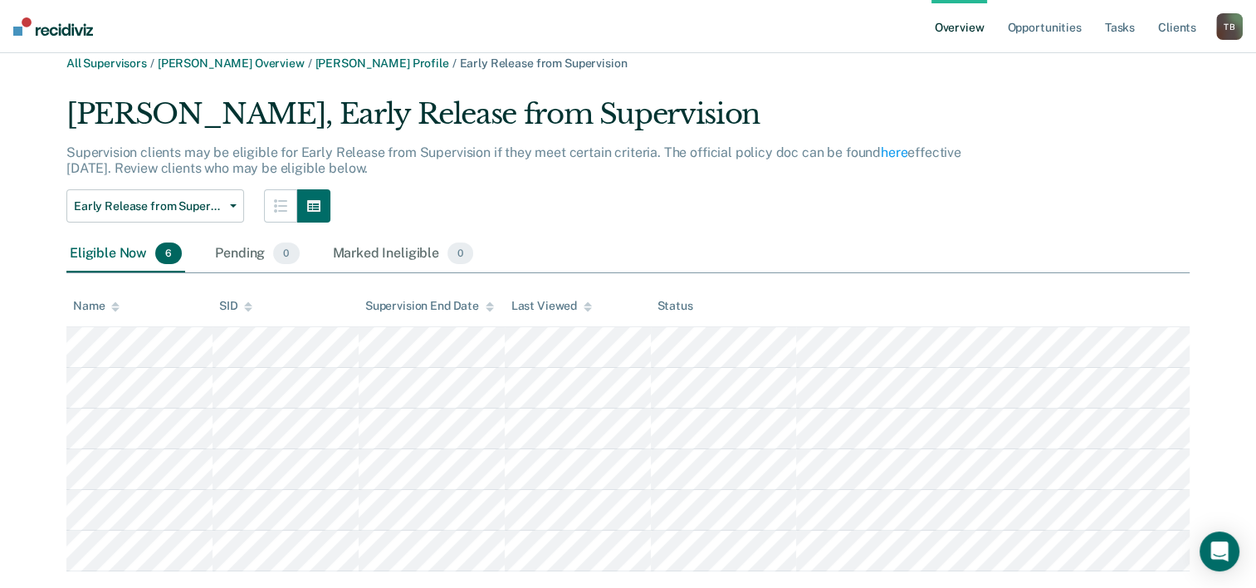
scroll to position [0, 0]
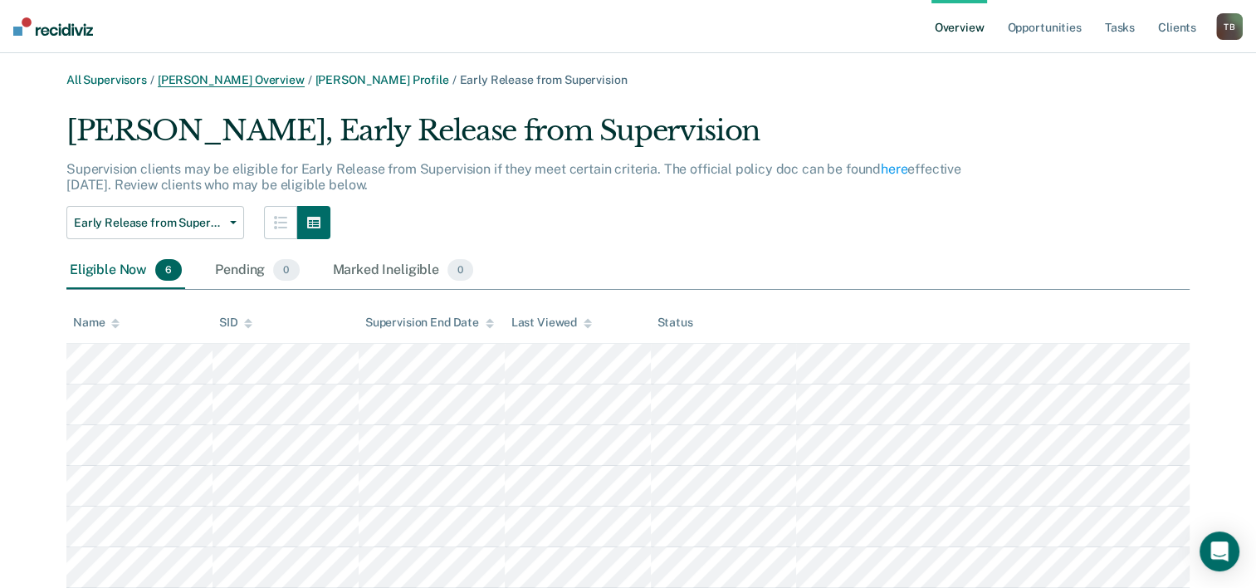
click at [241, 85] on link "[PERSON_NAME] Overview" at bounding box center [231, 80] width 147 height 14
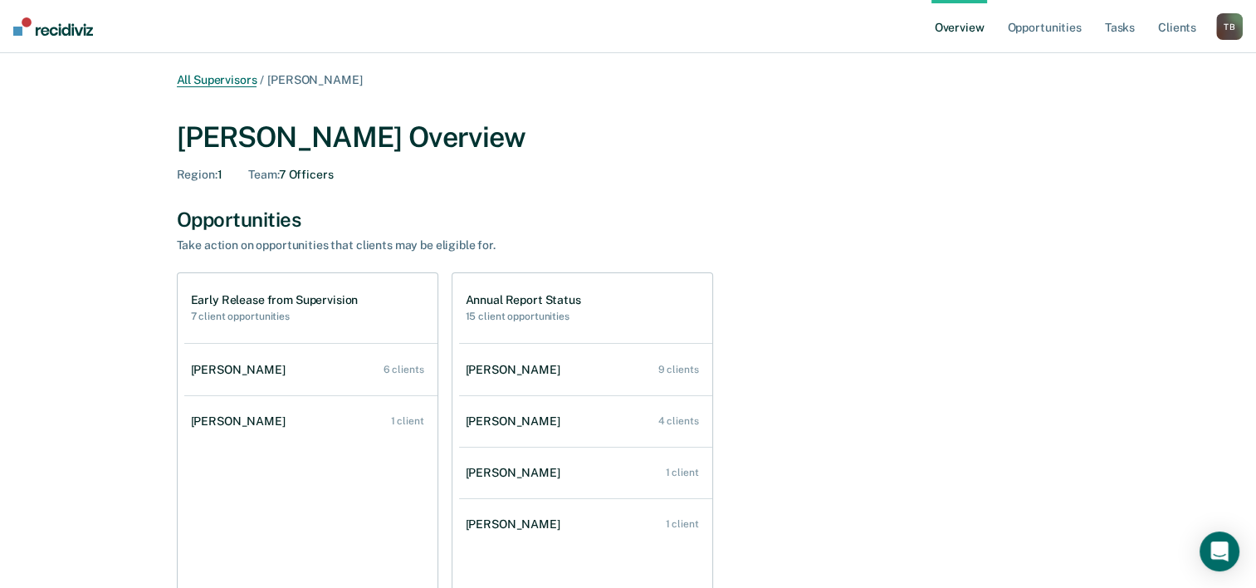
click at [194, 75] on link "All Supervisors" at bounding box center [217, 80] width 81 height 14
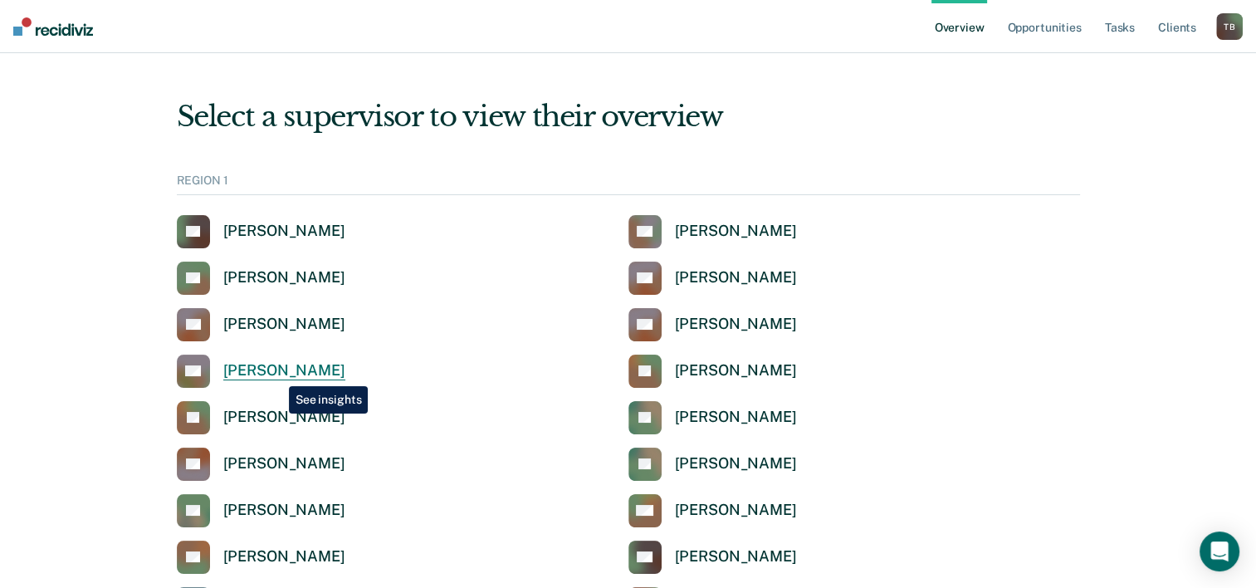
click at [277, 374] on div "[PERSON_NAME]" at bounding box center [284, 370] width 122 height 19
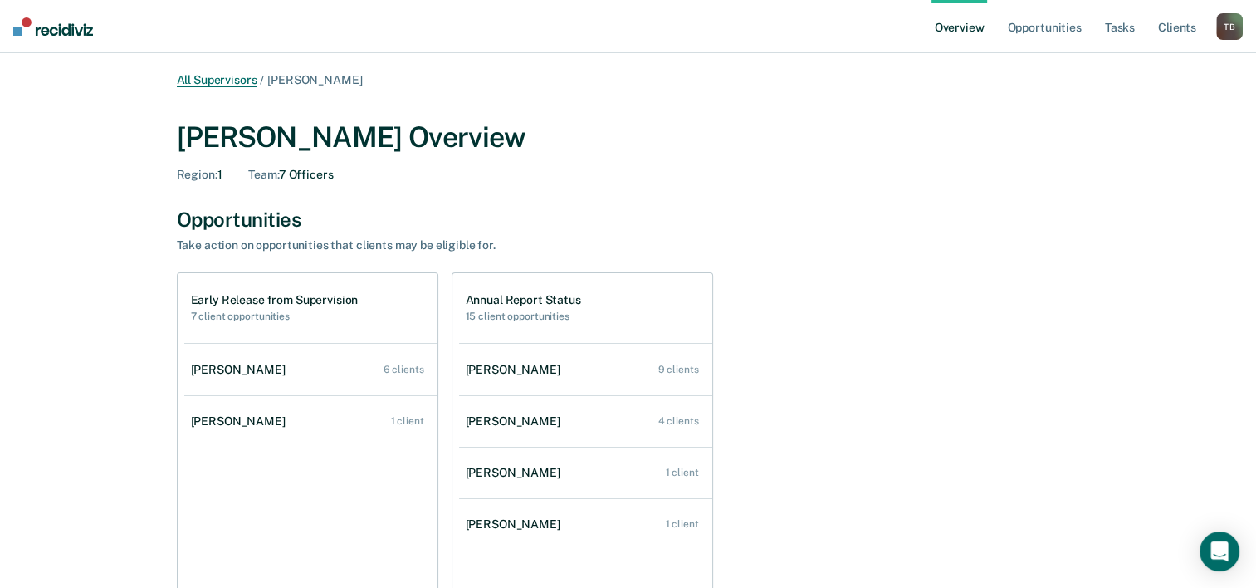
click at [221, 75] on link "All Supervisors" at bounding box center [217, 80] width 81 height 14
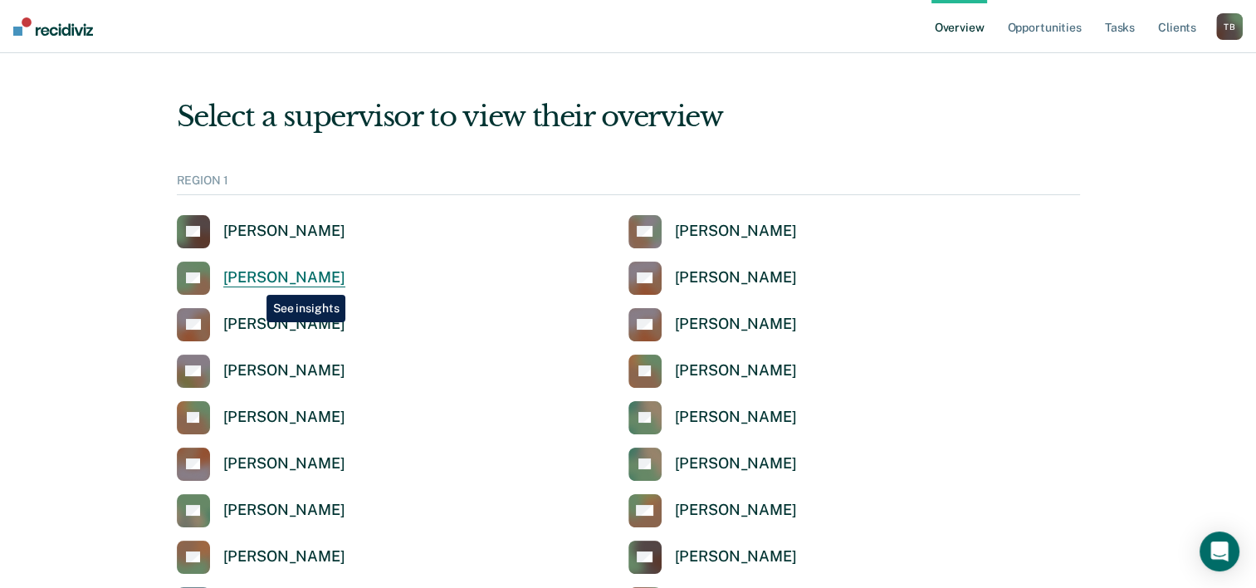
click at [254, 282] on div "[PERSON_NAME]" at bounding box center [284, 277] width 122 height 19
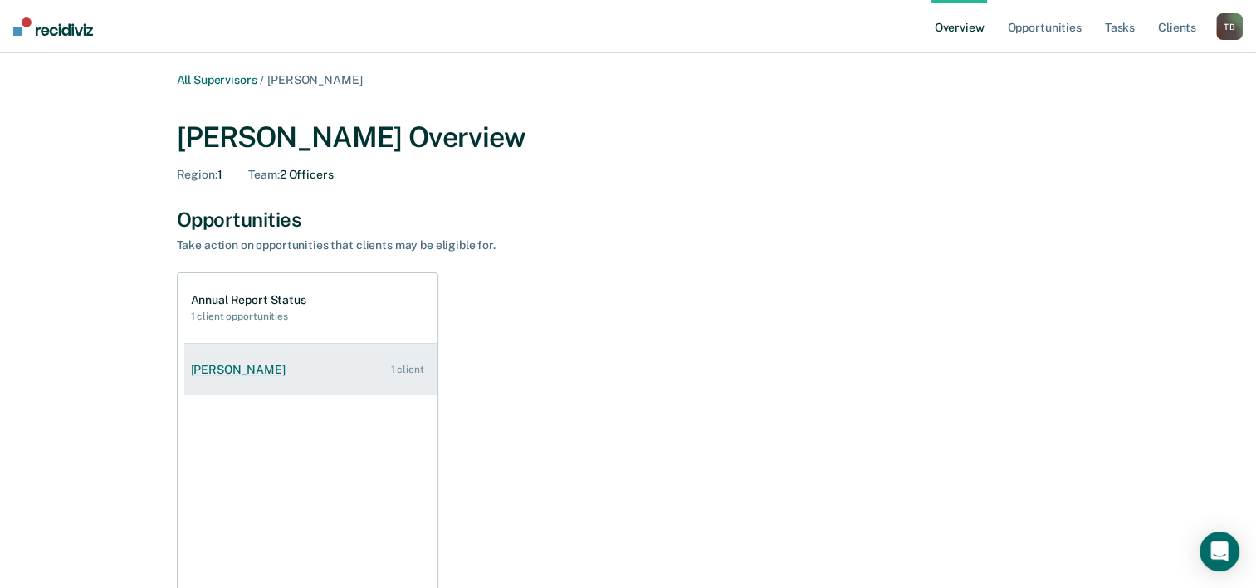
click at [241, 369] on div "[PERSON_NAME]" at bounding box center [241, 370] width 101 height 14
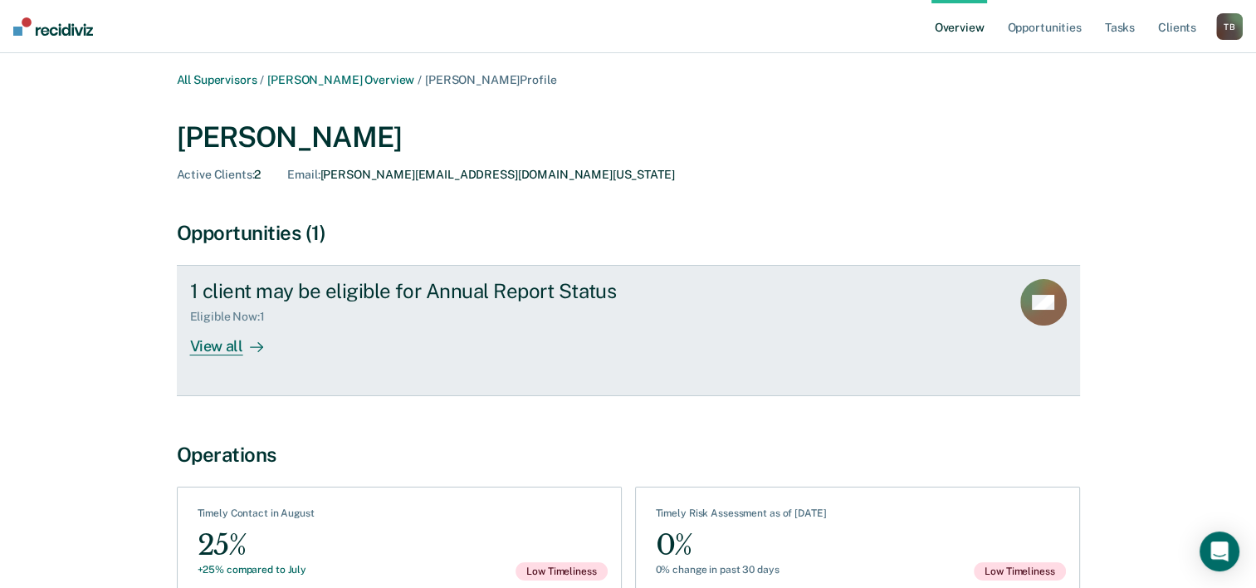
click at [209, 347] on div "View all" at bounding box center [236, 340] width 93 height 32
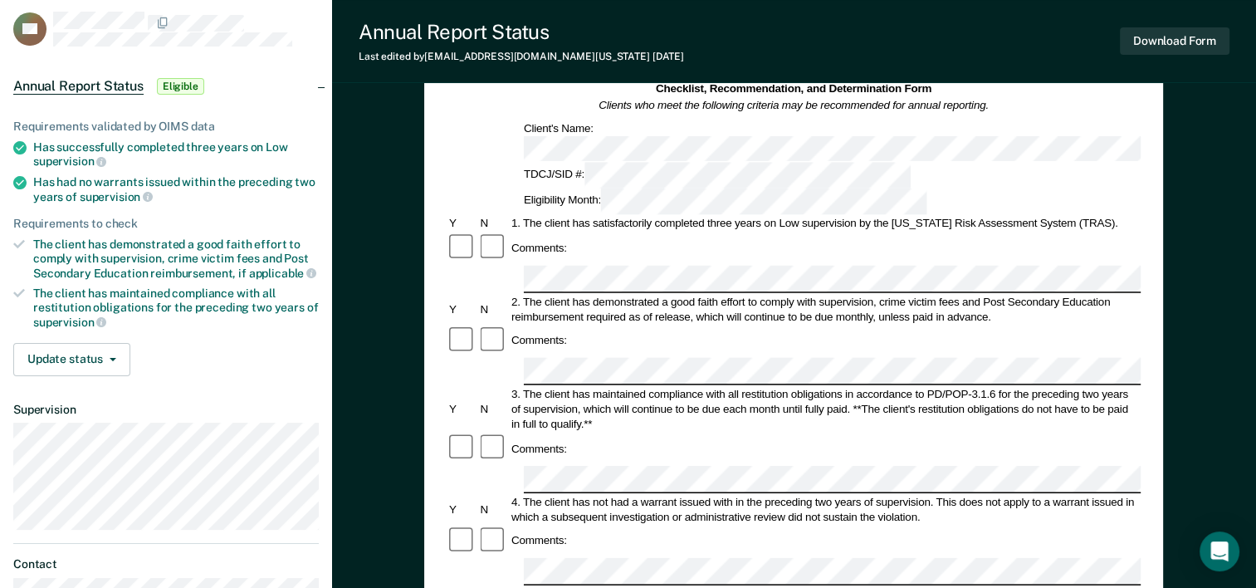
scroll to position [83, 0]
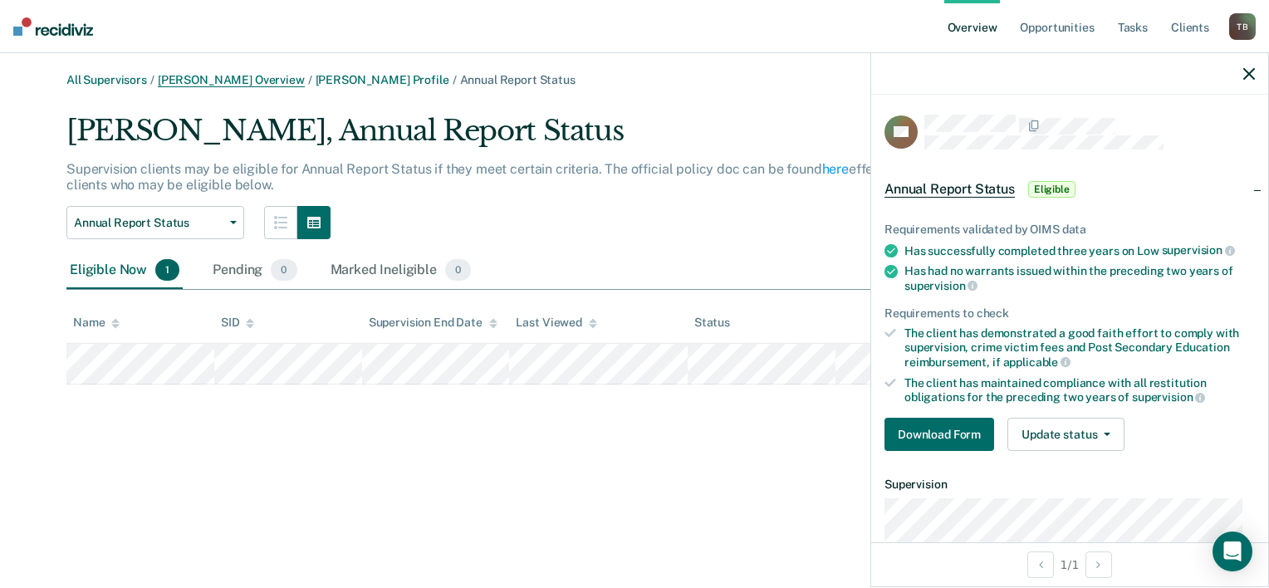
click at [224, 81] on link "[PERSON_NAME] Overview" at bounding box center [231, 80] width 147 height 14
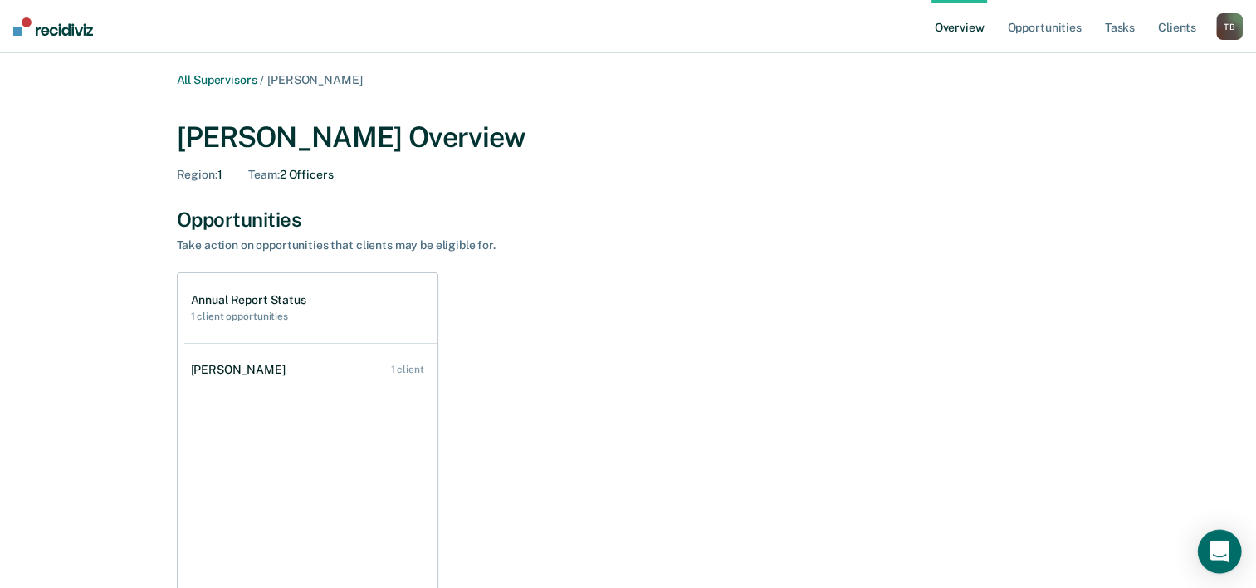
drag, startPoint x: 1215, startPoint y: 545, endPoint x: 1259, endPoint y: 525, distance: 48.3
click at [1215, 545] on icon "Open Intercom Messenger" at bounding box center [1220, 551] width 17 height 20
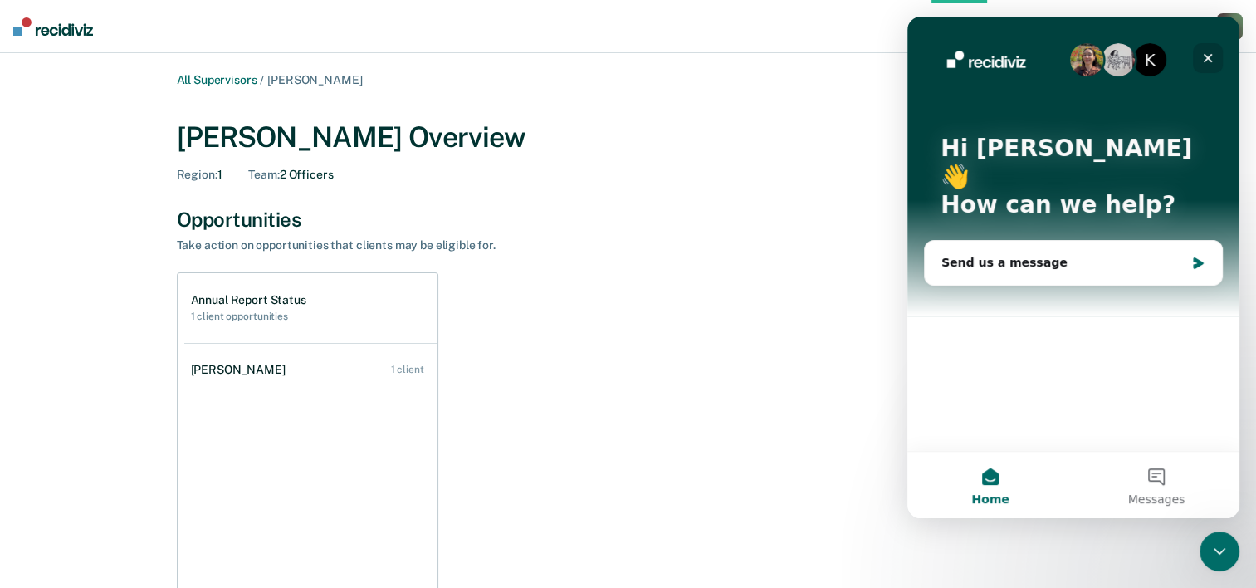
click at [1203, 54] on icon "Close" at bounding box center [1208, 57] width 13 height 13
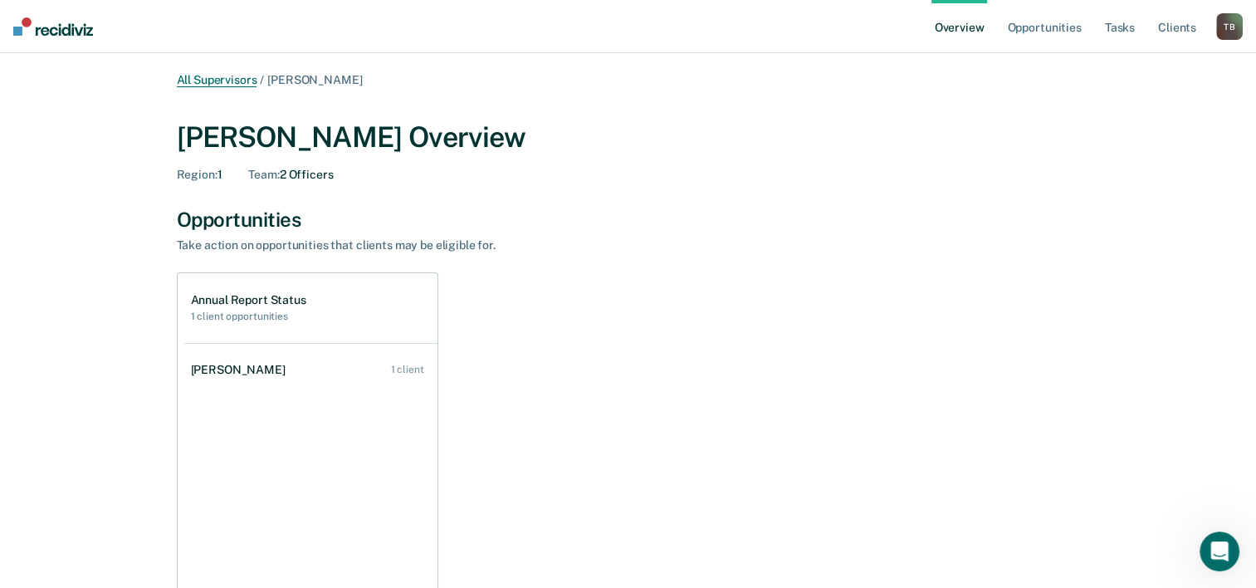
click at [187, 75] on link "All Supervisors" at bounding box center [217, 80] width 81 height 14
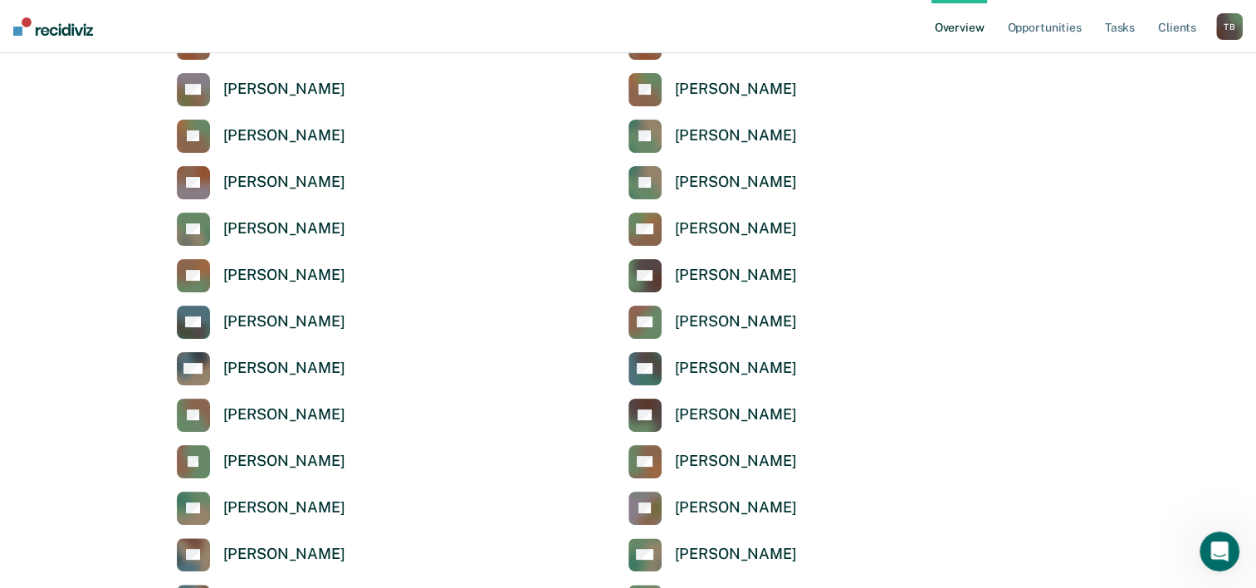
scroll to position [332, 0]
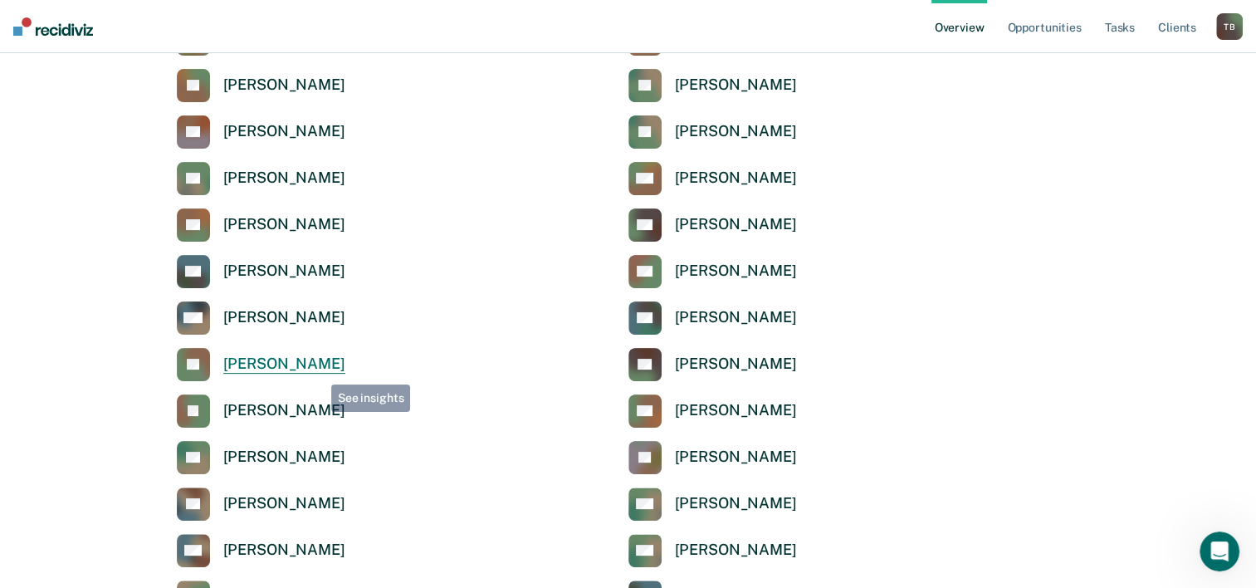
click at [299, 368] on div "[PERSON_NAME]" at bounding box center [284, 364] width 122 height 19
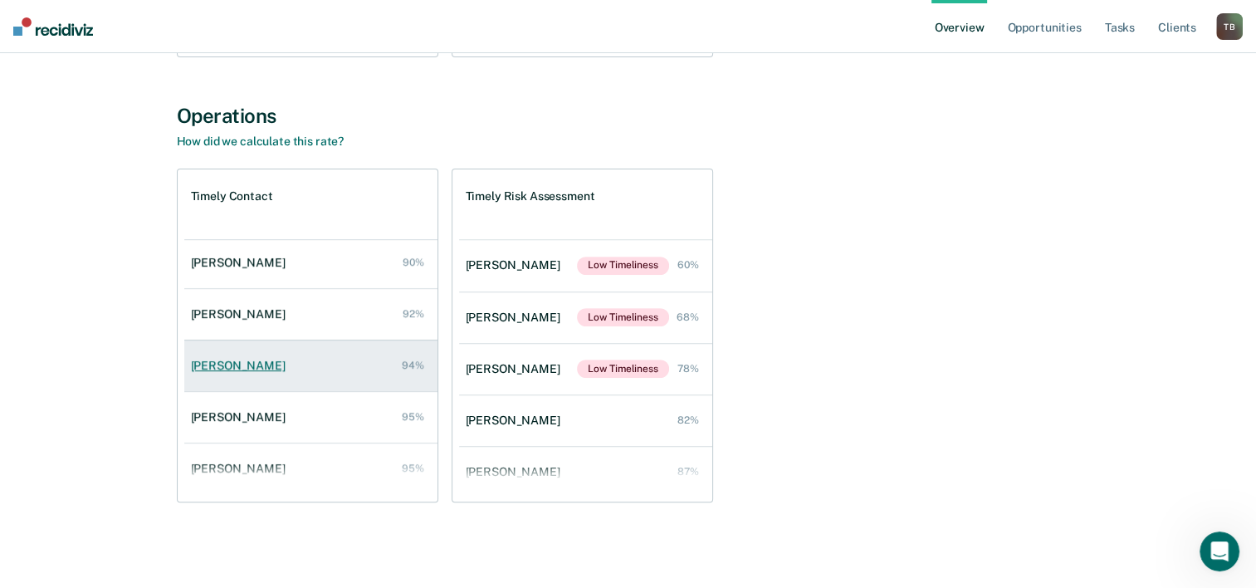
scroll to position [118, 0]
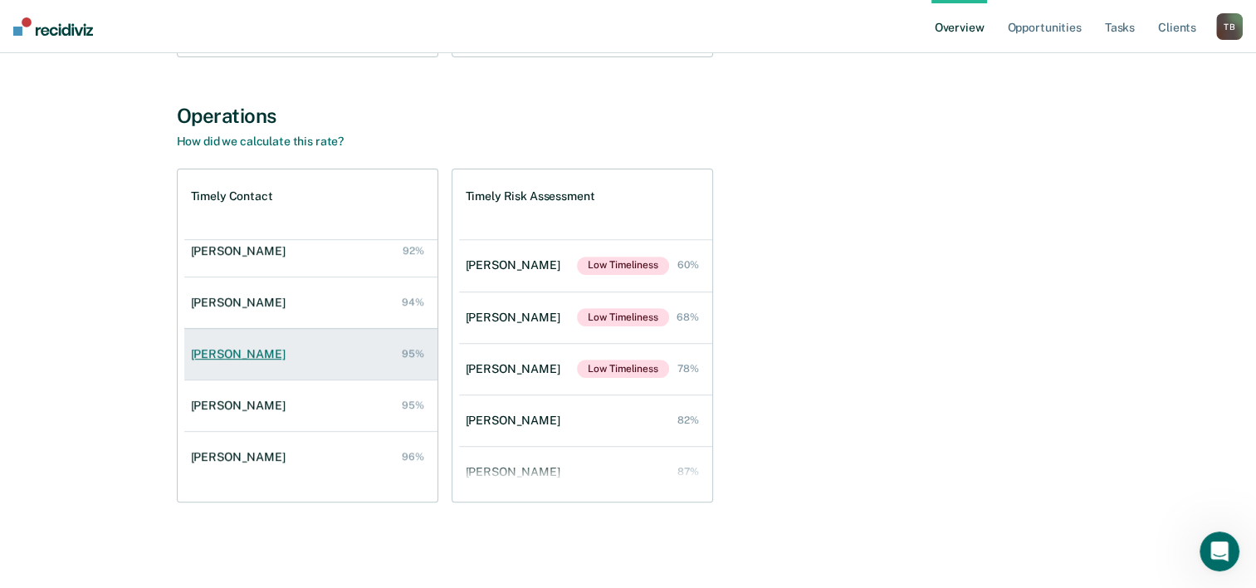
click at [236, 348] on div "[PERSON_NAME]" at bounding box center [241, 354] width 101 height 14
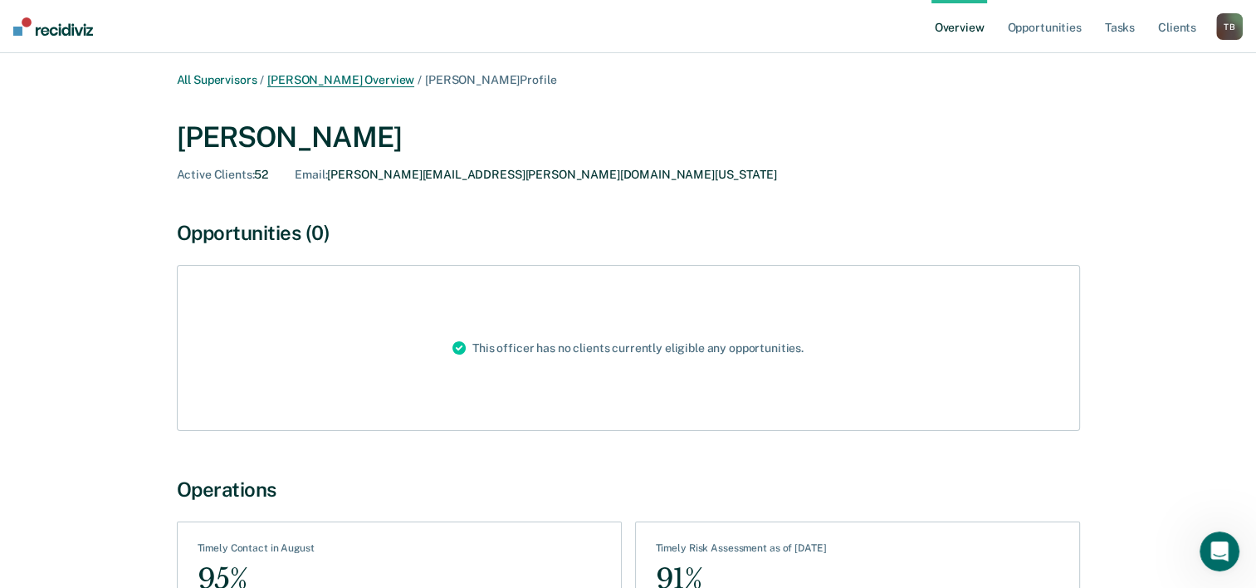
click at [360, 76] on link "[PERSON_NAME] Overview" at bounding box center [340, 80] width 147 height 14
